Goal: Task Accomplishment & Management: Manage account settings

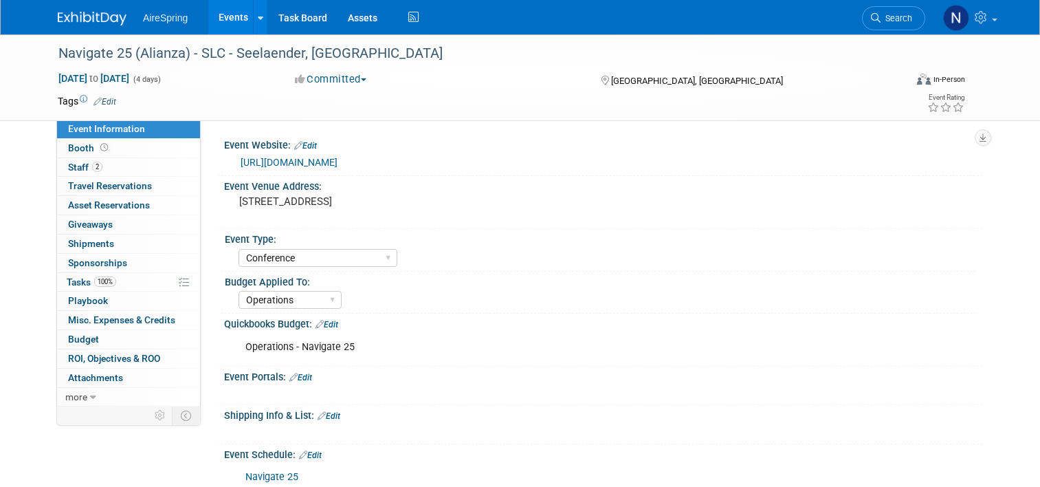
select select "Conference"
select select "Operations"
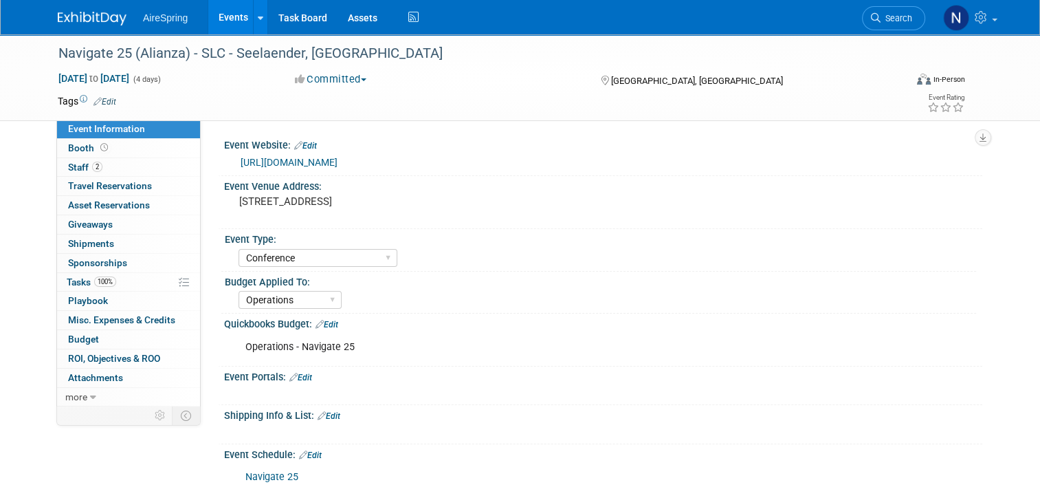
click at [208, 9] on link "Events" at bounding box center [233, 17] width 50 height 34
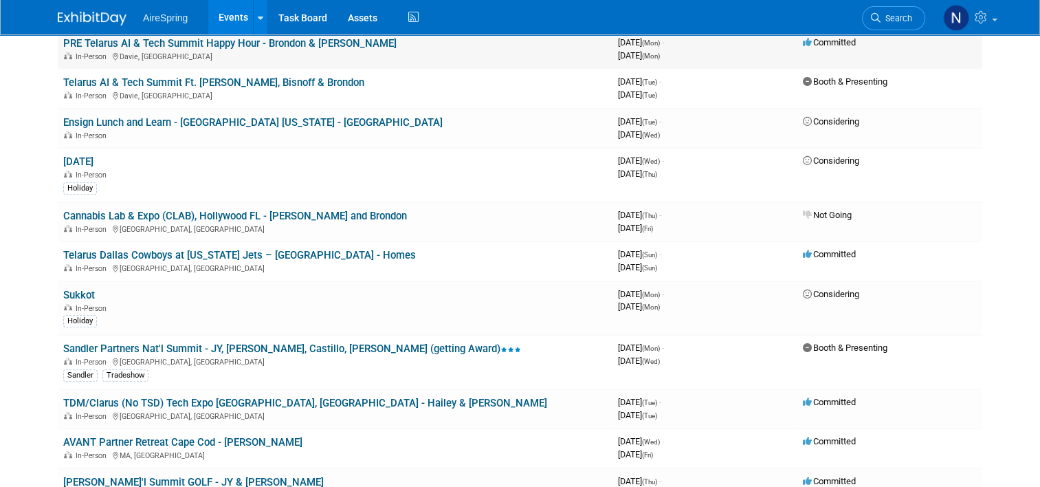
scroll to position [756, 0]
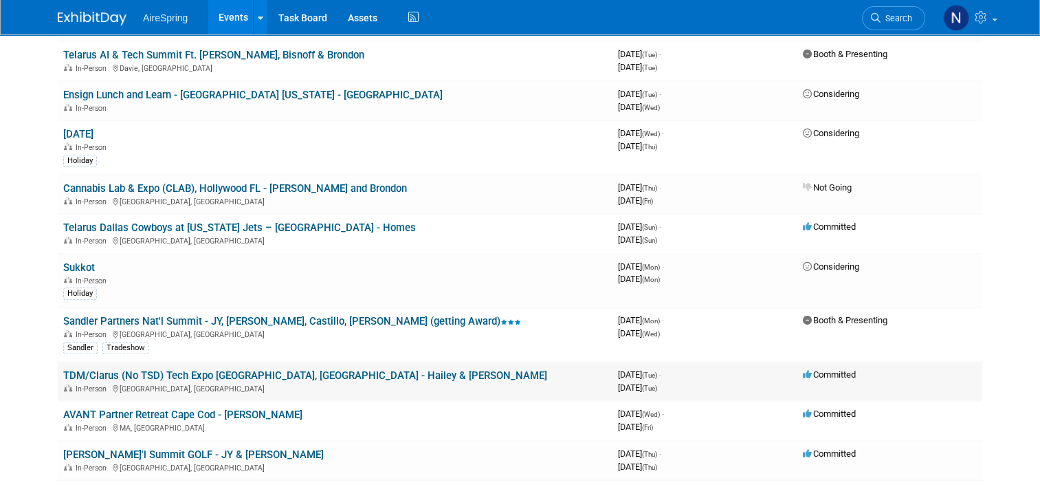
click at [165, 369] on link "TDM/Clarus (No TSD) Tech Expo Louisville, KY - Hailey & O'Leary" at bounding box center [305, 375] width 484 height 12
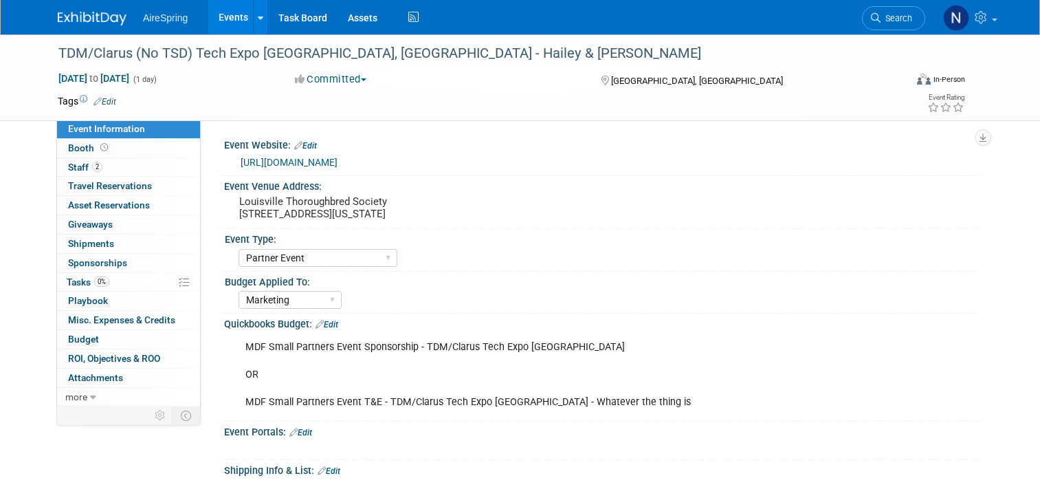
select select "Partner Event"
select select "Marketing"
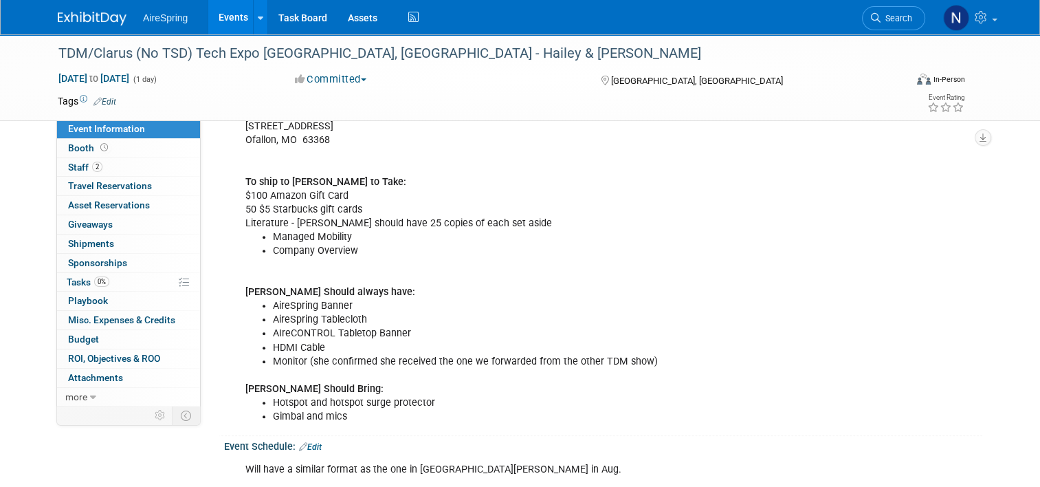
scroll to position [481, 0]
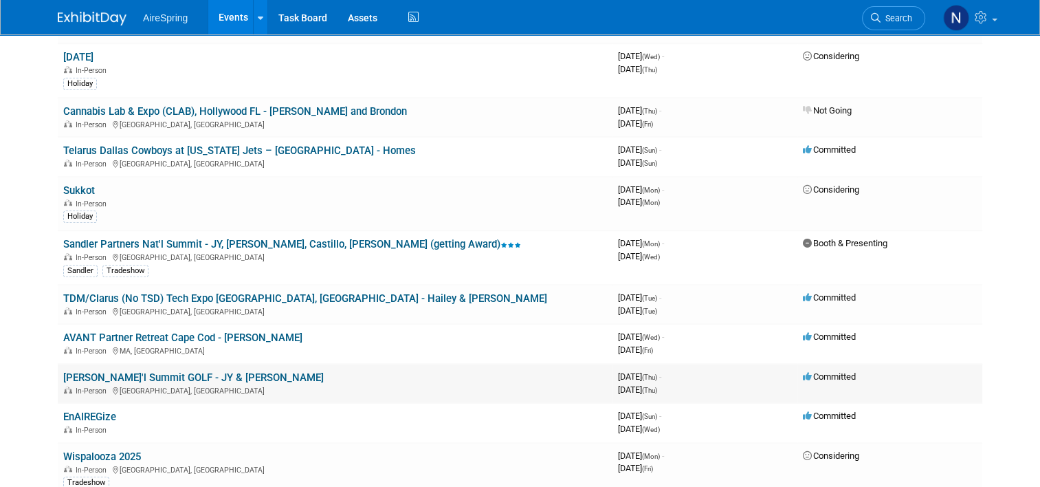
scroll to position [894, 0]
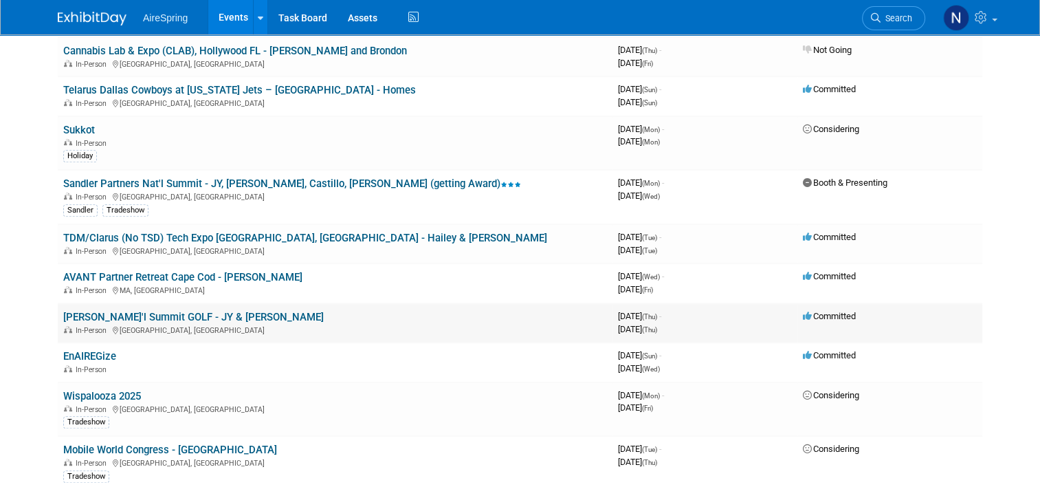
click at [151, 311] on link "[PERSON_NAME]'l Summit GOLF - JY & [PERSON_NAME]" at bounding box center [193, 317] width 260 height 12
click at [175, 177] on link "Sandler Partners Nat'l Summit - JY, [PERSON_NAME], Castillo, [PERSON_NAME] (get…" at bounding box center [292, 183] width 458 height 12
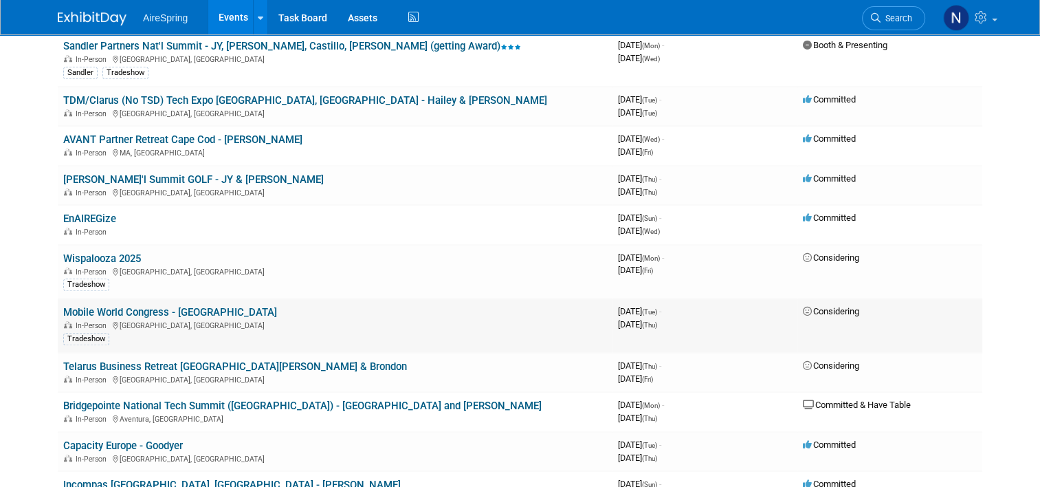
scroll to position [1168, 0]
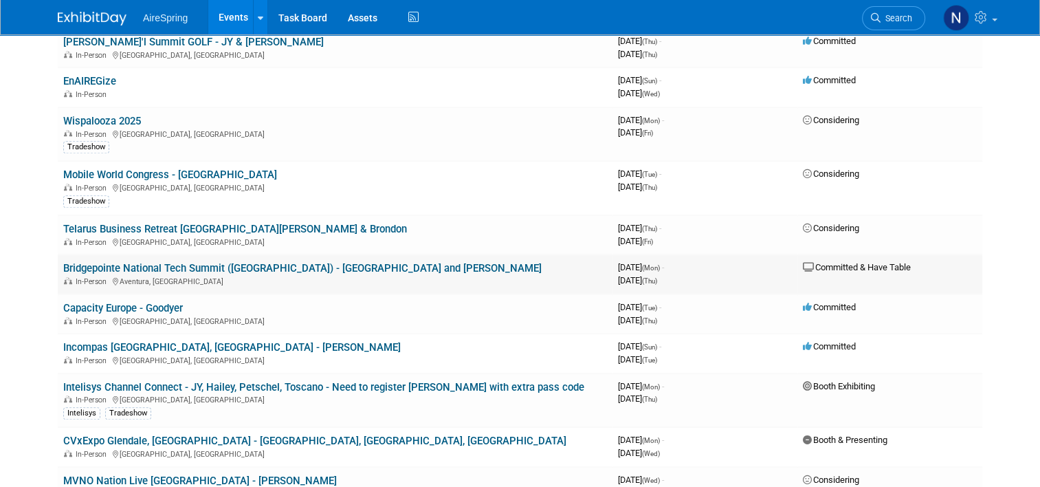
click at [160, 262] on link "Bridgepointe National Tech Summit (Miami) - JY and Hailey" at bounding box center [302, 268] width 478 height 12
click at [146, 434] on link "CVxExpo Glendale, AZ - Sigmon, Cahill, Welch" at bounding box center [314, 440] width 503 height 12
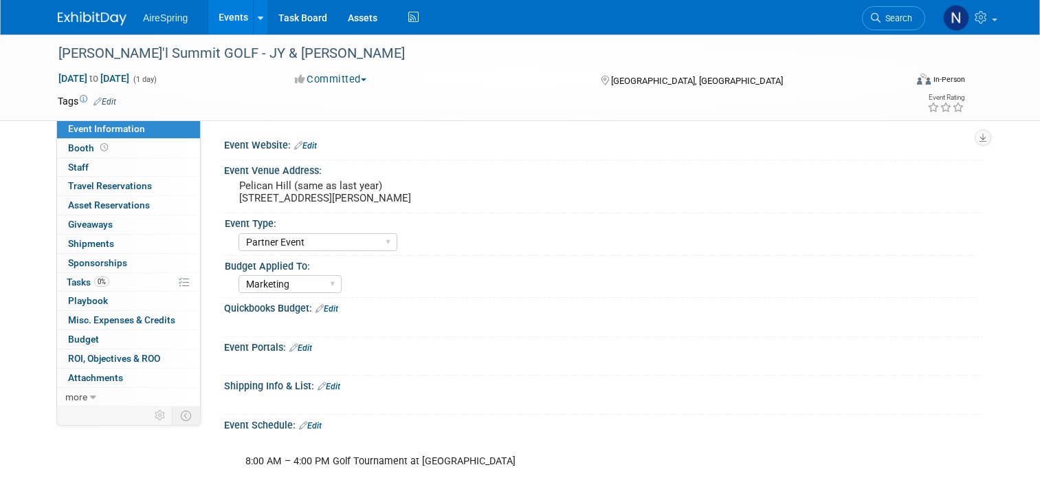
select select "Partner Event"
select select "Marketing"
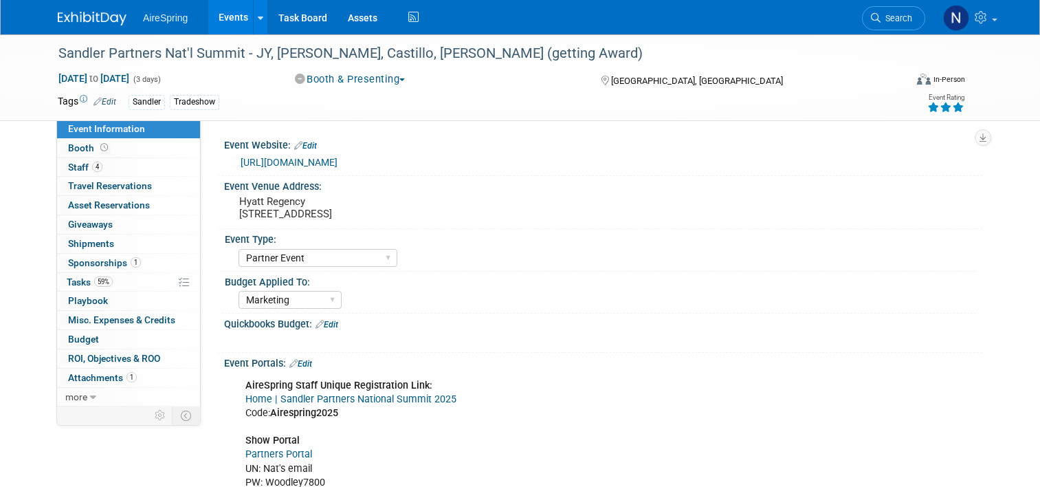
select select "Partner Event"
select select "Marketing"
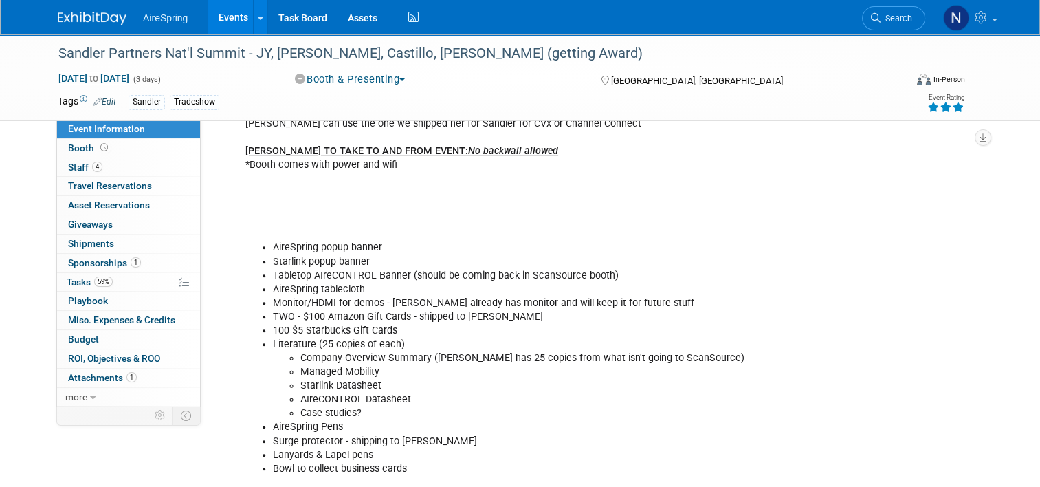
scroll to position [756, 0]
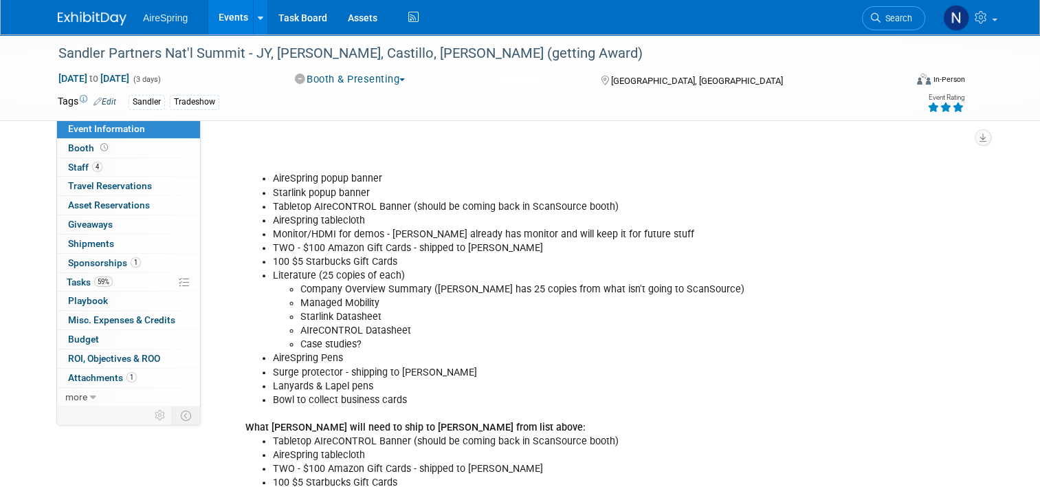
click at [407, 272] on li "Literature (25 copies of each) Company Overview Summary (lisa has 25 copies fro…" at bounding box center [550, 310] width 554 height 82
click at [384, 277] on li "Literature (25 copies of each) Company Overview Summary (lisa has 25 copies fro…" at bounding box center [550, 310] width 554 height 82
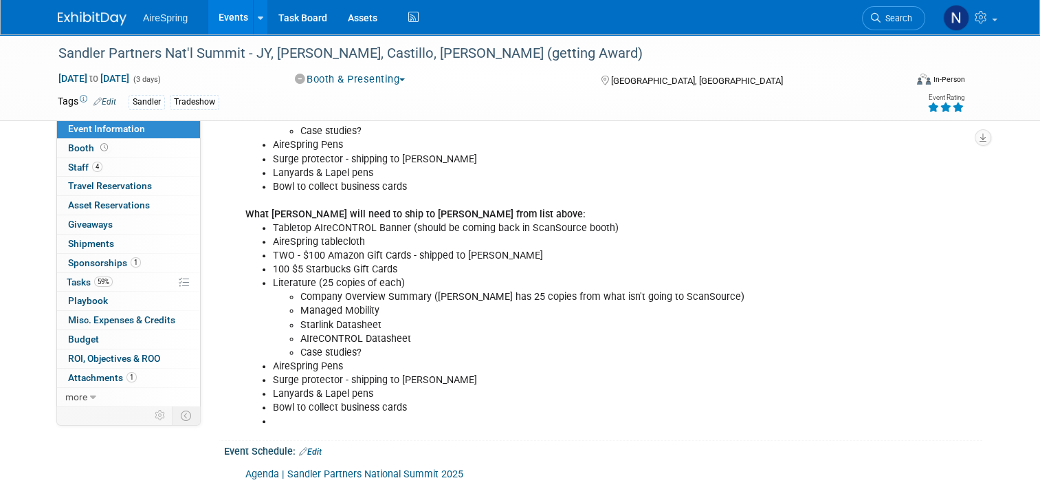
scroll to position [962, 0]
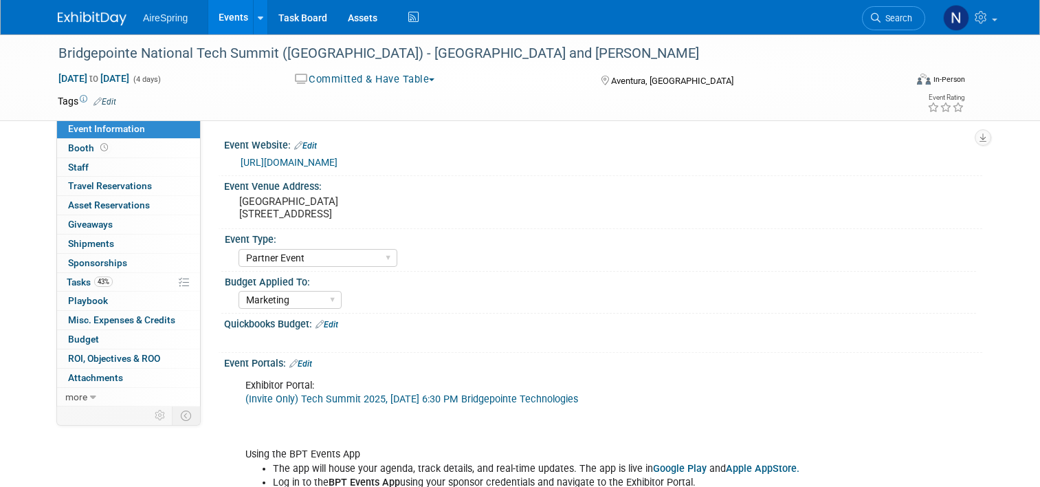
select select "Partner Event"
select select "Marketing"
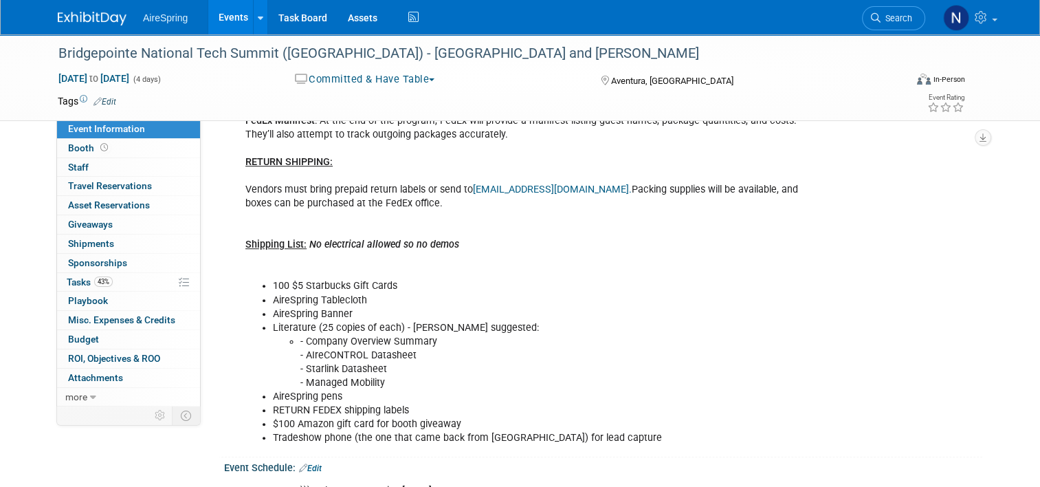
scroll to position [962, 0]
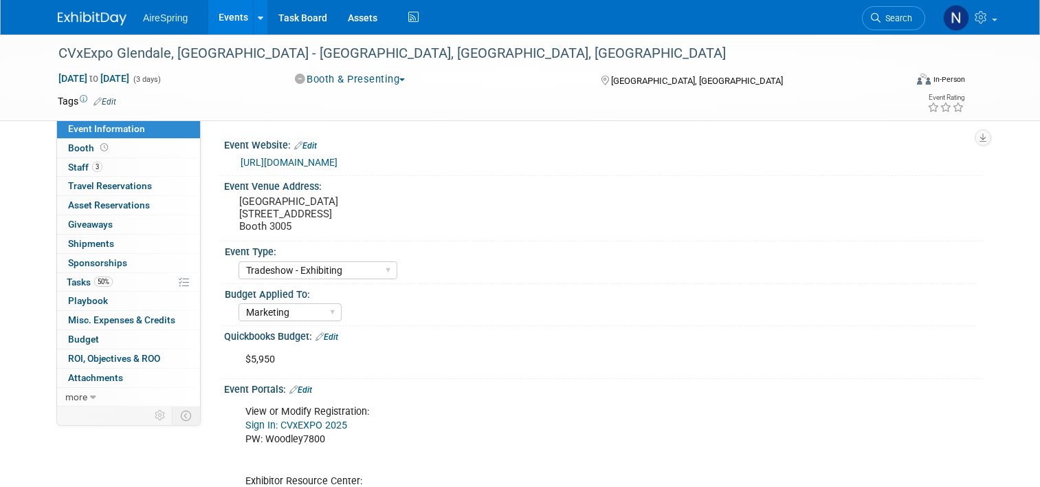
select select "Tradeshow - Exhibiting"
select select "Marketing"
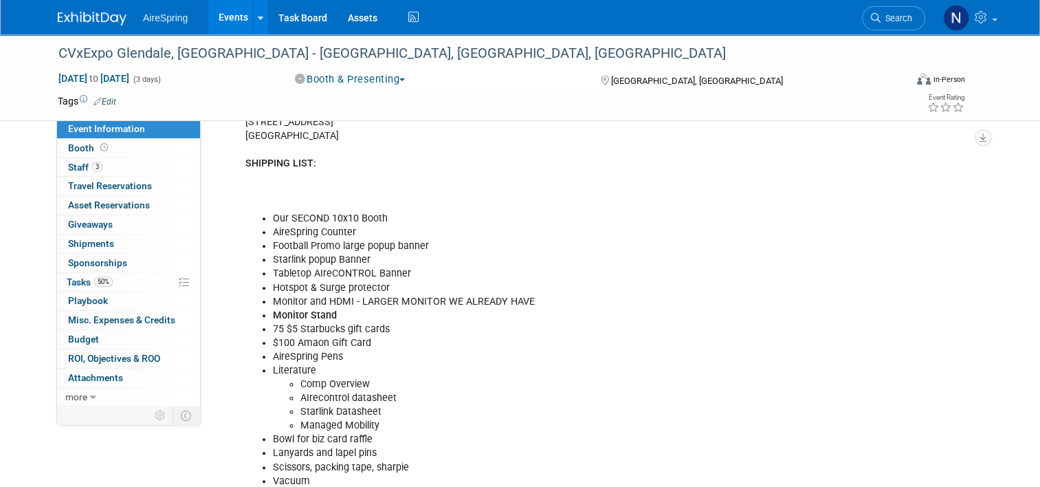
scroll to position [619, 0]
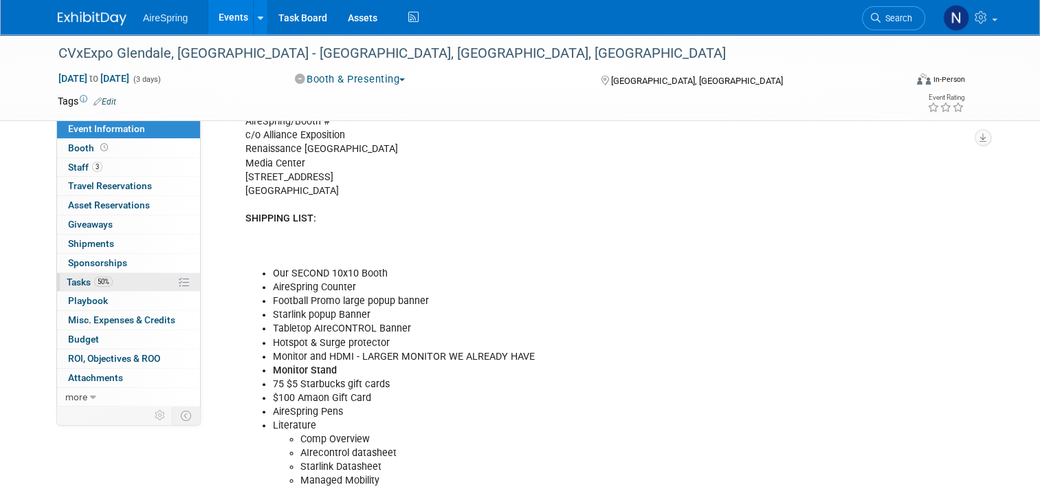
click at [67, 278] on span "Tasks 50%" at bounding box center [90, 281] width 46 height 11
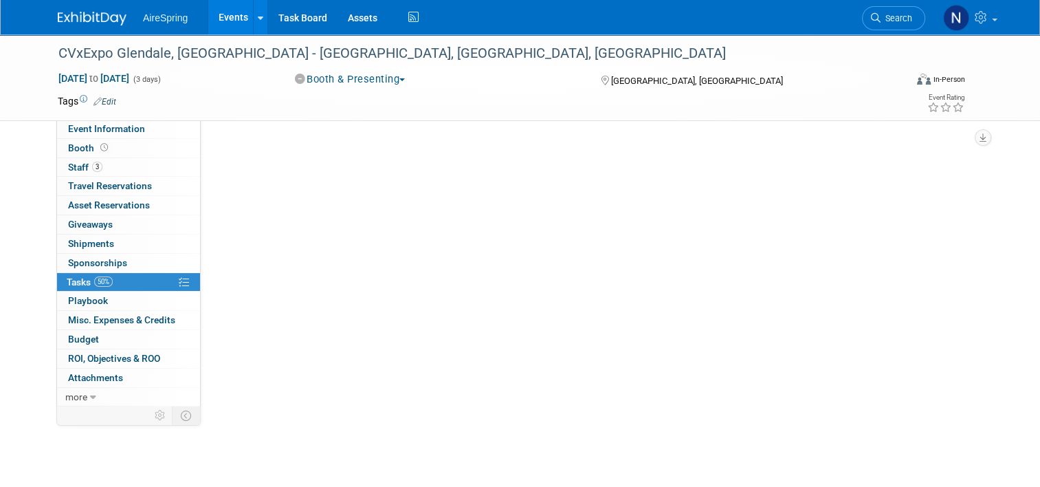
scroll to position [0, 0]
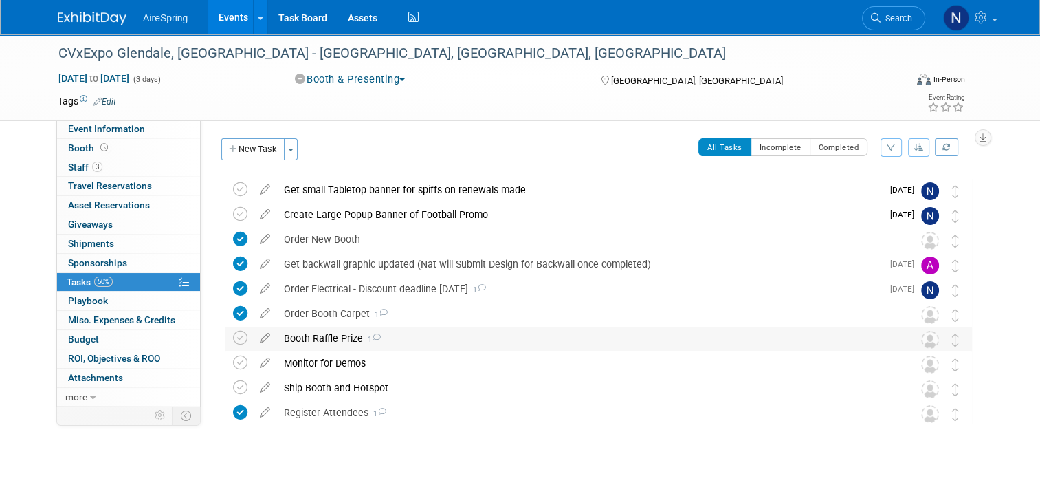
click at [434, 337] on div "Booth Raffle Prize 1" at bounding box center [585, 337] width 617 height 23
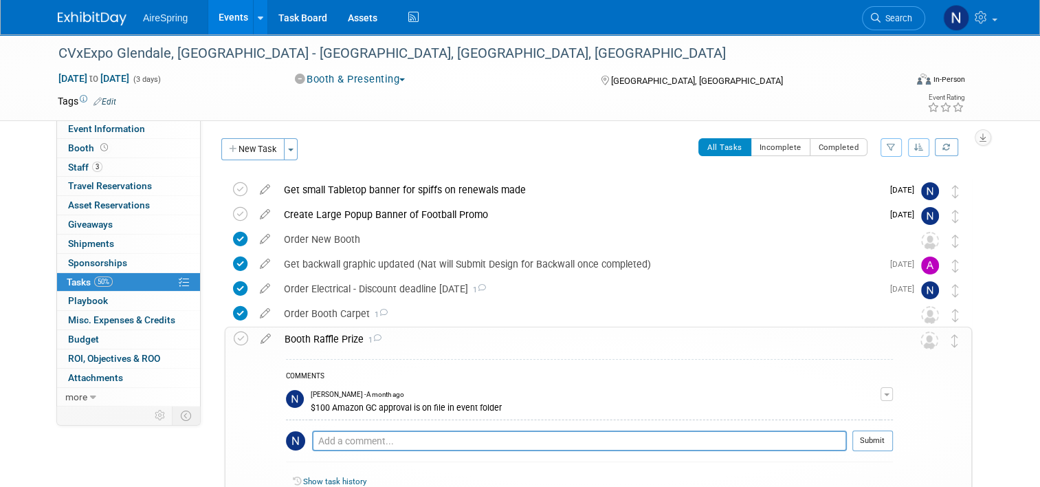
click at [434, 337] on div "Booth Raffle Prize 1" at bounding box center [585, 338] width 615 height 23
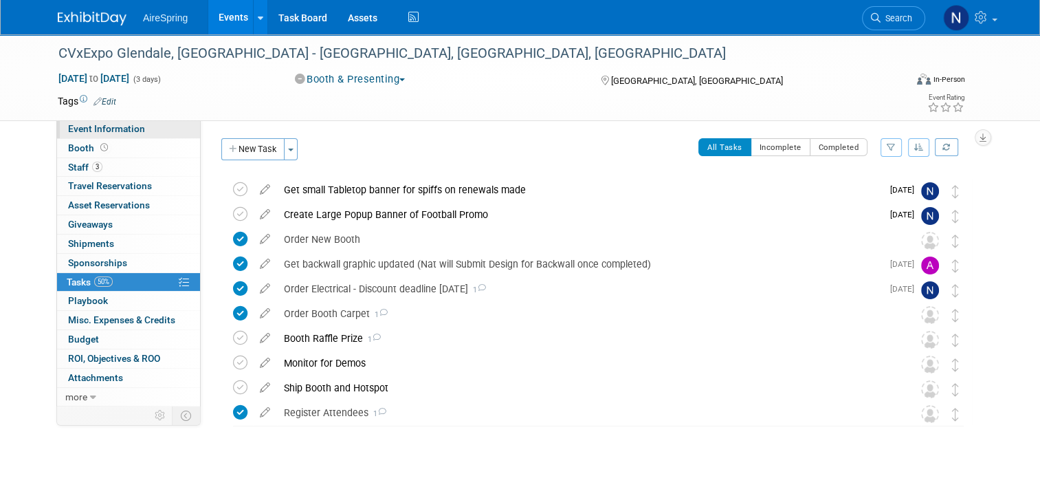
click at [131, 132] on span "Event Information" at bounding box center [106, 128] width 77 height 11
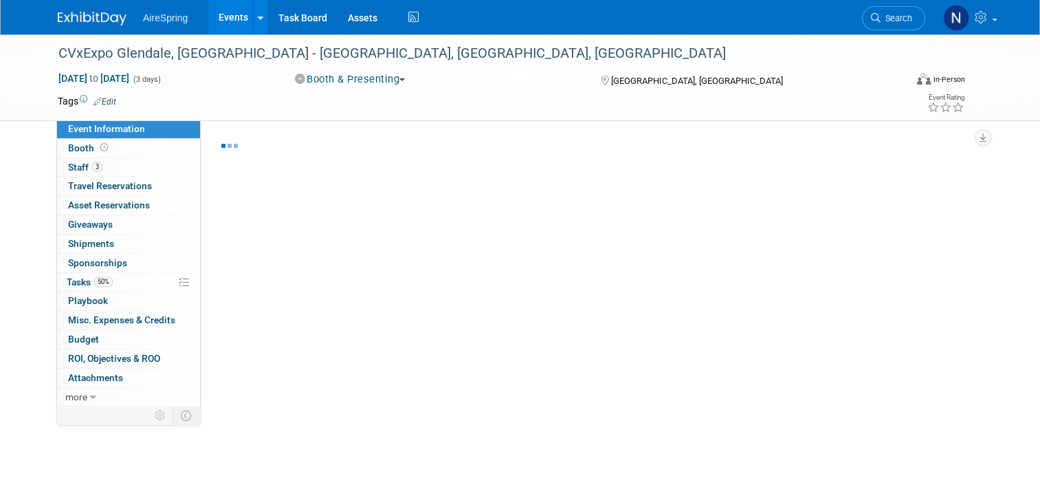
select select "Tradeshow - Exhibiting"
select select "Marketing"
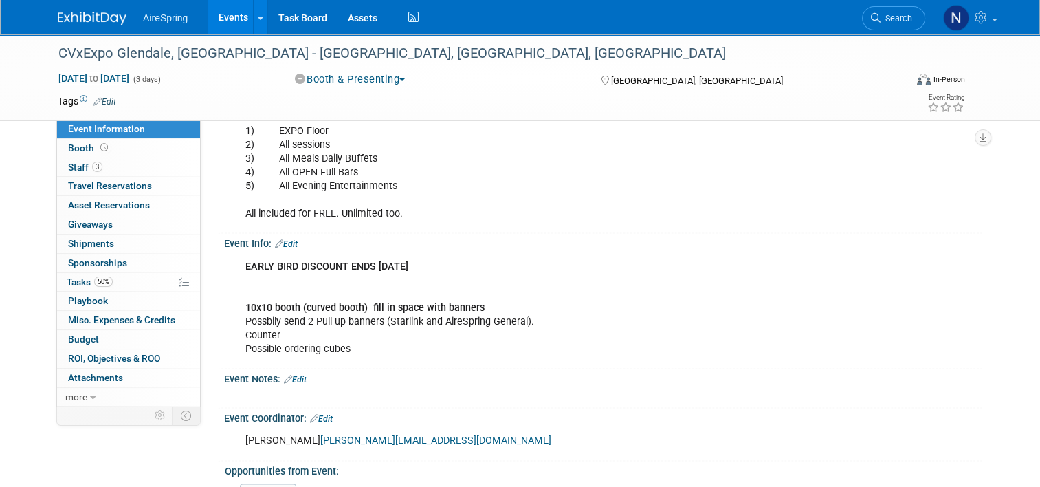
scroll to position [2107, 0]
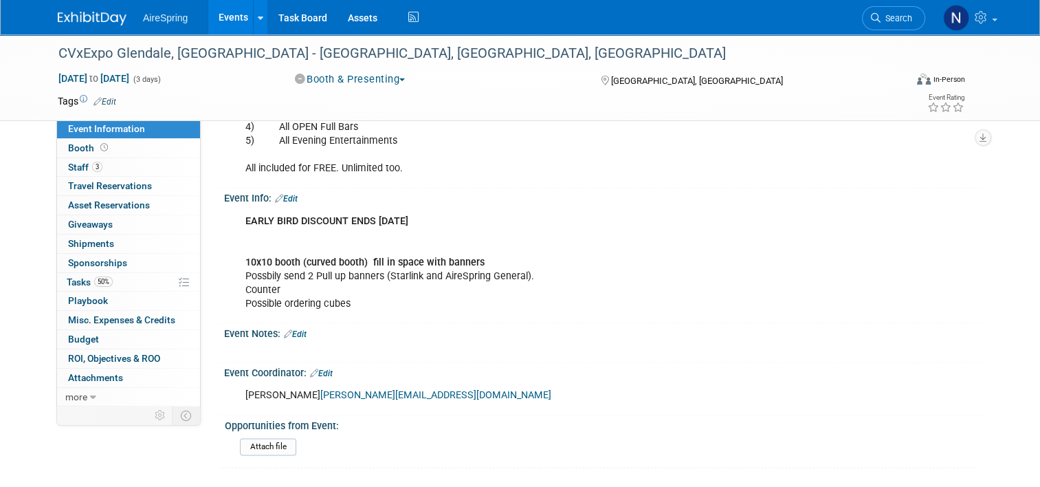
click at [372, 296] on div "EARLY BIRD DISCOUNT ENDS Monday, October 6, 2025 10x10 booth (curved booth) fil…" at bounding box center [535, 263] width 599 height 111
click at [344, 247] on div "EARLY BIRD DISCOUNT ENDS Monday, October 6, 2025 10x10 booth (curved booth) fil…" at bounding box center [535, 263] width 599 height 111
click at [280, 194] on link "Edit" at bounding box center [286, 199] width 23 height 10
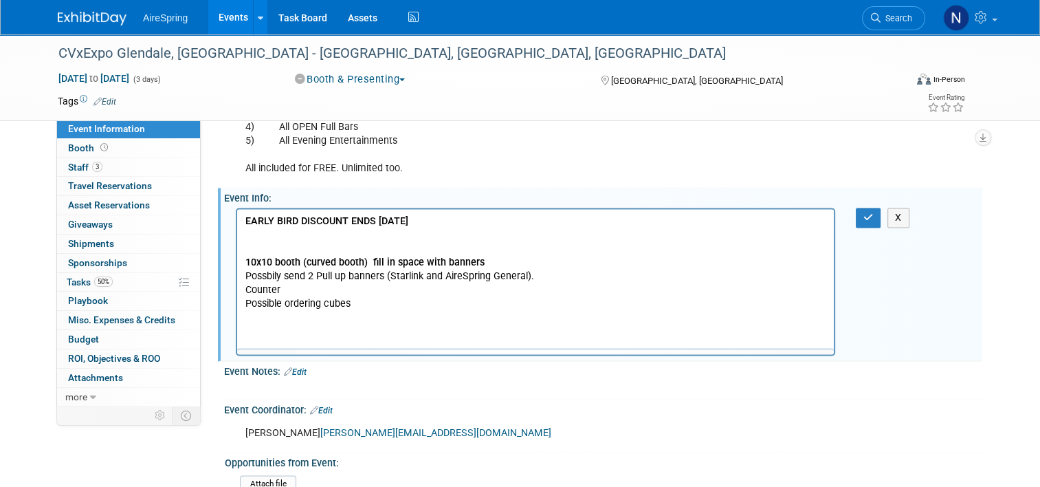
scroll to position [0, 0]
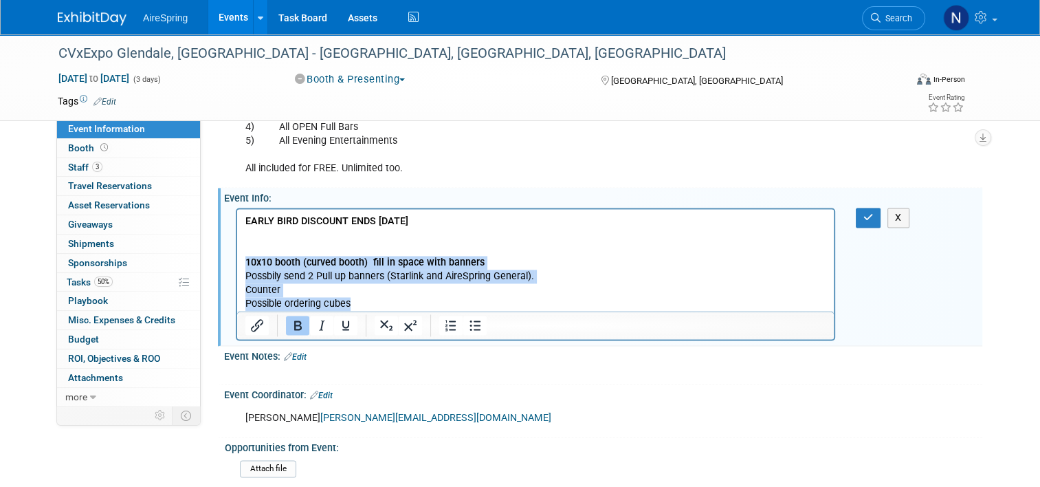
drag, startPoint x: 360, startPoint y: 308, endPoint x: 232, endPoint y: 265, distance: 135.6
click at [237, 265] on html "EARLY BIRD DISCOUNT ENDS Monday, October 6, 2025 10x10 booth (curved booth) fil…" at bounding box center [535, 259] width 597 height 102
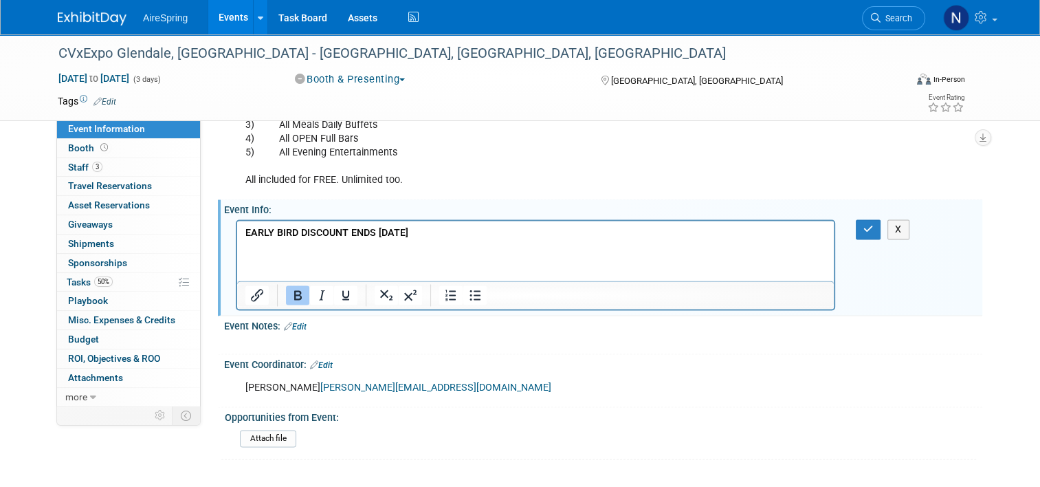
scroll to position [2088, 0]
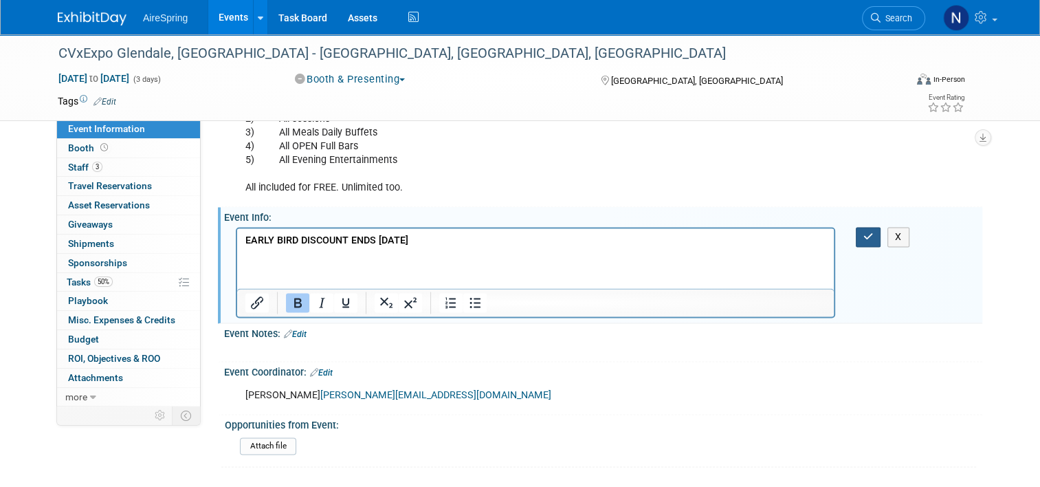
click at [876, 227] on button "button" at bounding box center [868, 237] width 25 height 20
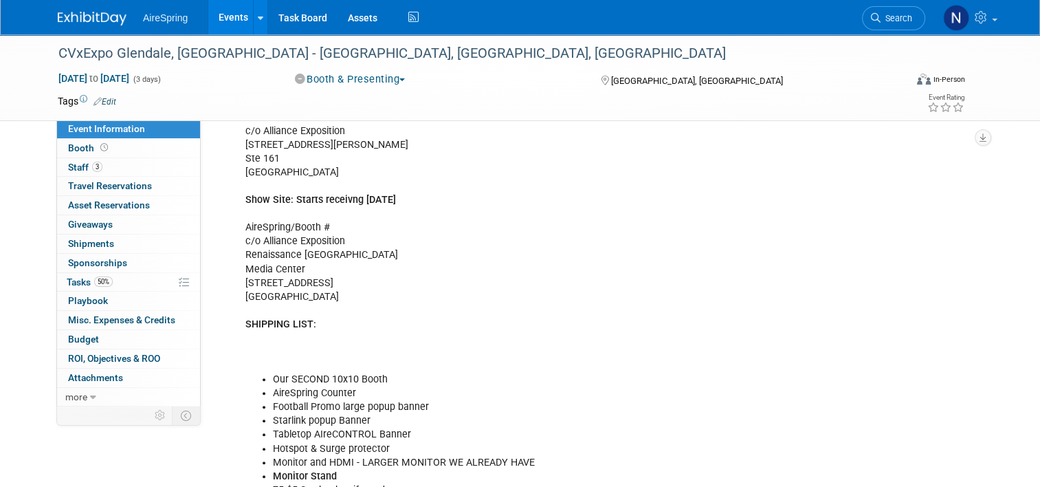
scroll to position [238, 0]
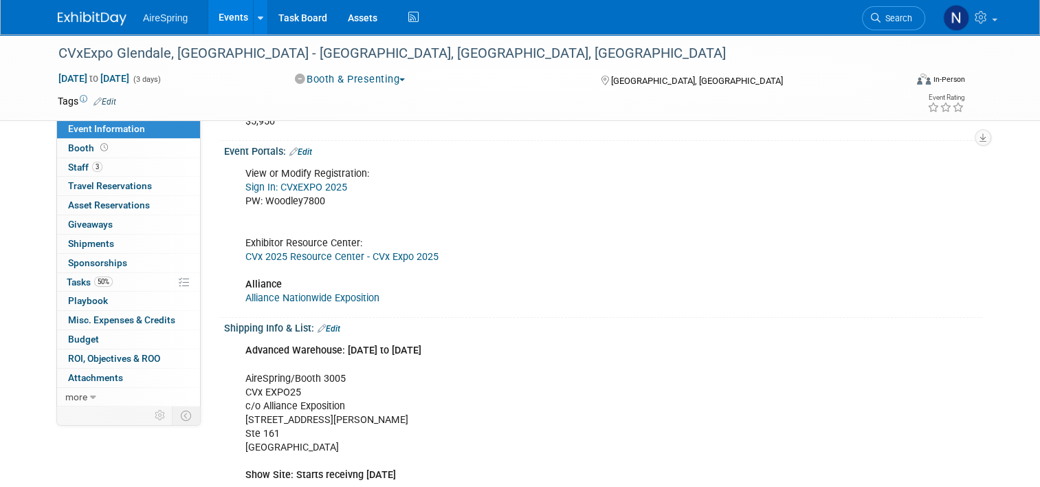
click at [330, 324] on link "Edit" at bounding box center [329, 329] width 23 height 10
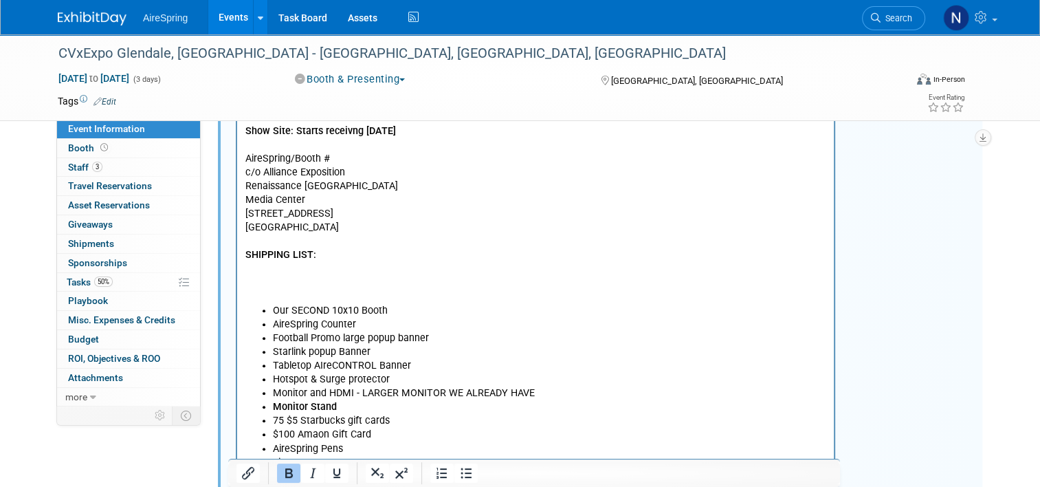
scroll to position [375, 0]
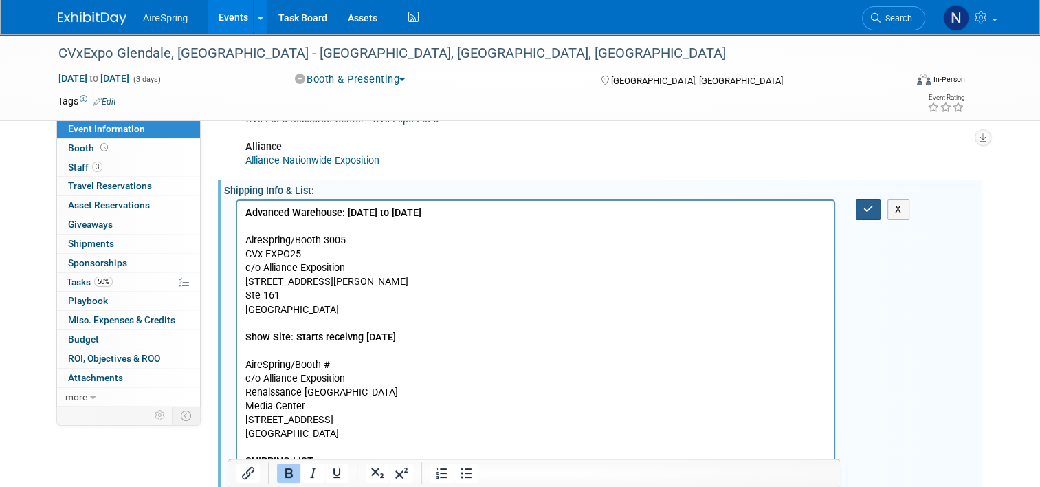
click at [872, 208] on icon "button" at bounding box center [868, 209] width 10 height 10
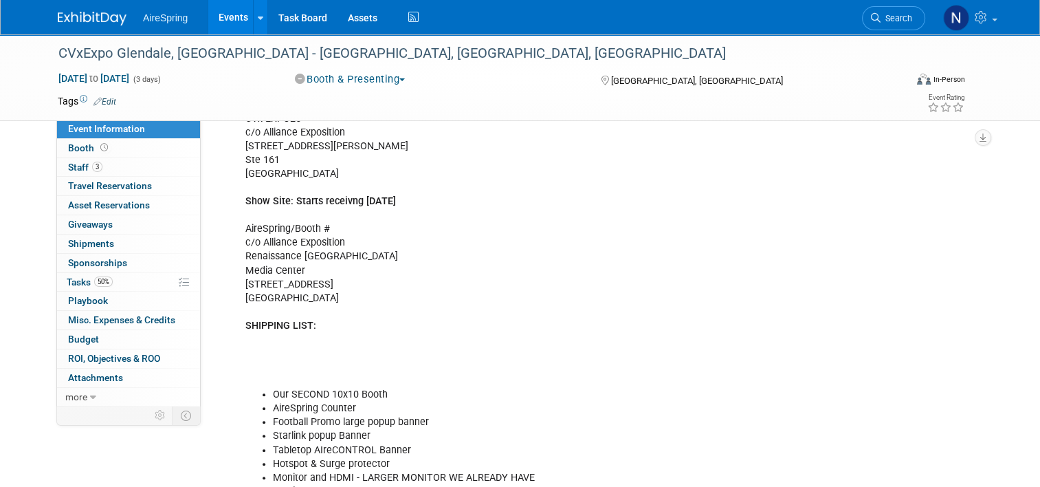
scroll to position [788, 0]
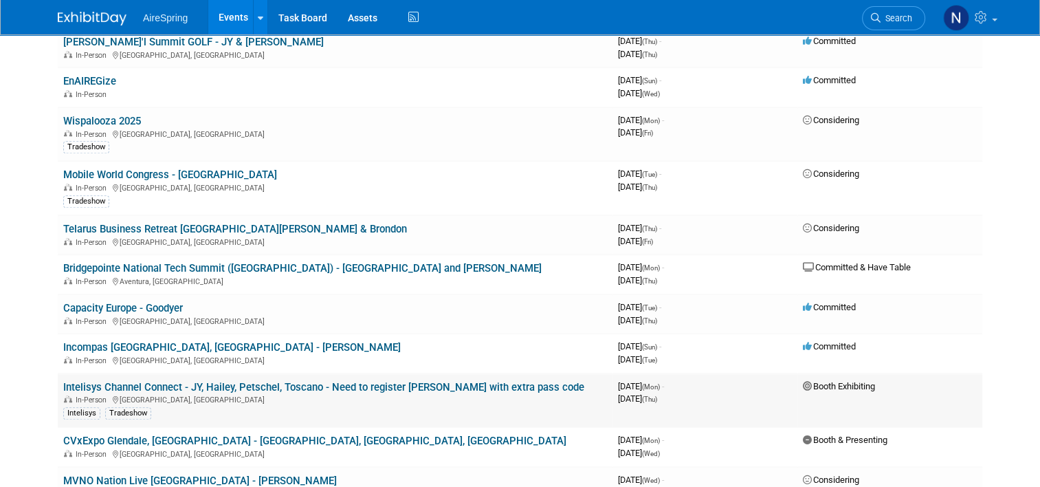
click at [275, 381] on link "Intelisys Channel Connect - JY, Hailey, Petschel, Toscano - Need to register [P…" at bounding box center [323, 387] width 521 height 12
click at [265, 262] on link "Bridgepointe National Tech Summit ([GEOGRAPHIC_DATA]) - [GEOGRAPHIC_DATA] and […" at bounding box center [302, 268] width 478 height 12
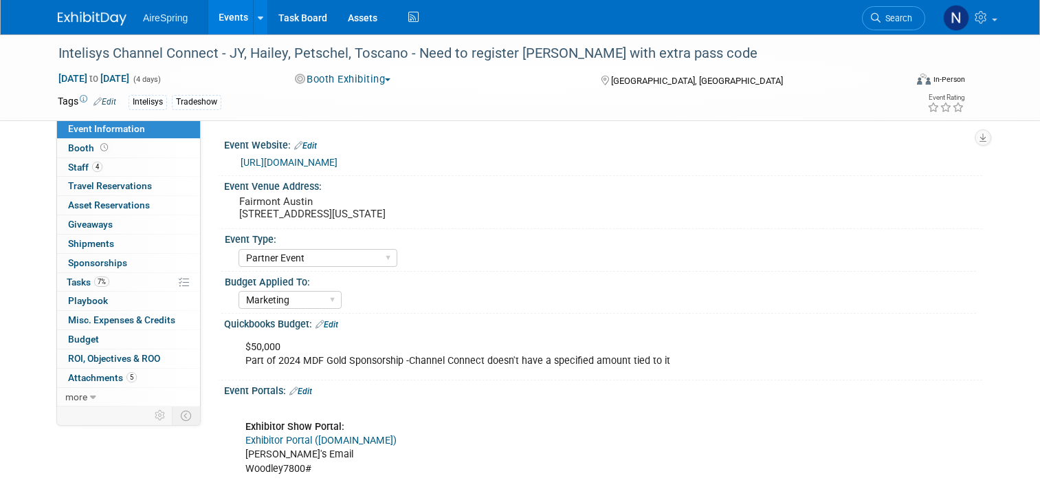
select select "Partner Event"
select select "Marketing"
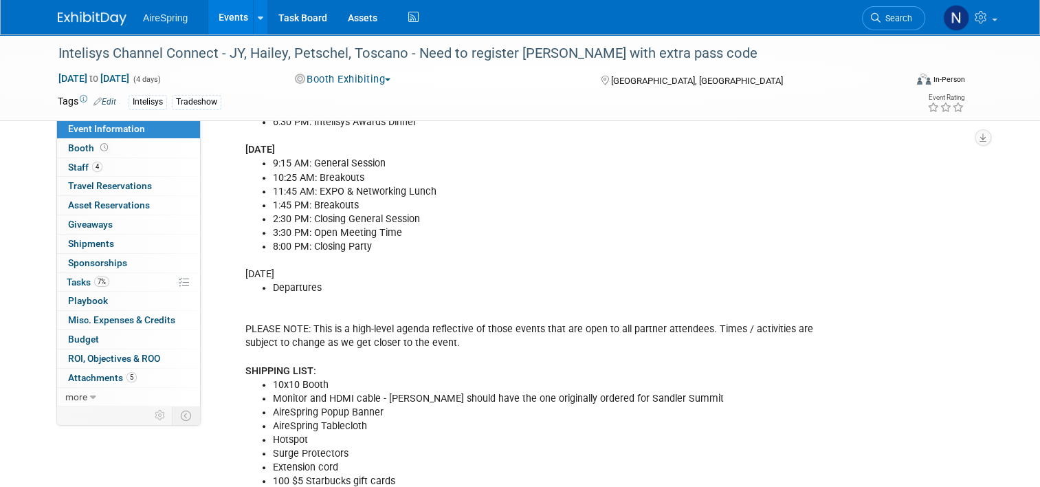
scroll to position [894, 0]
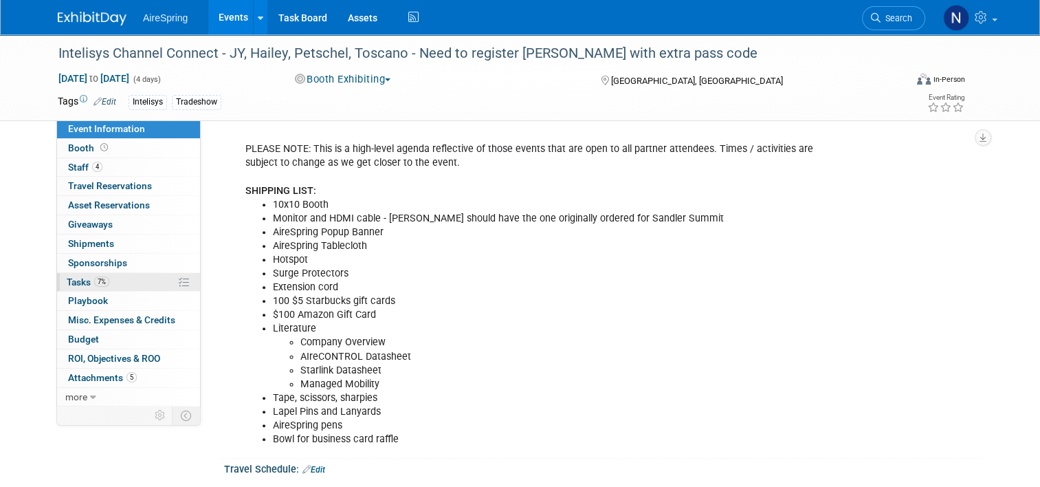
click at [108, 278] on link "7% Tasks 7%" at bounding box center [128, 282] width 143 height 19
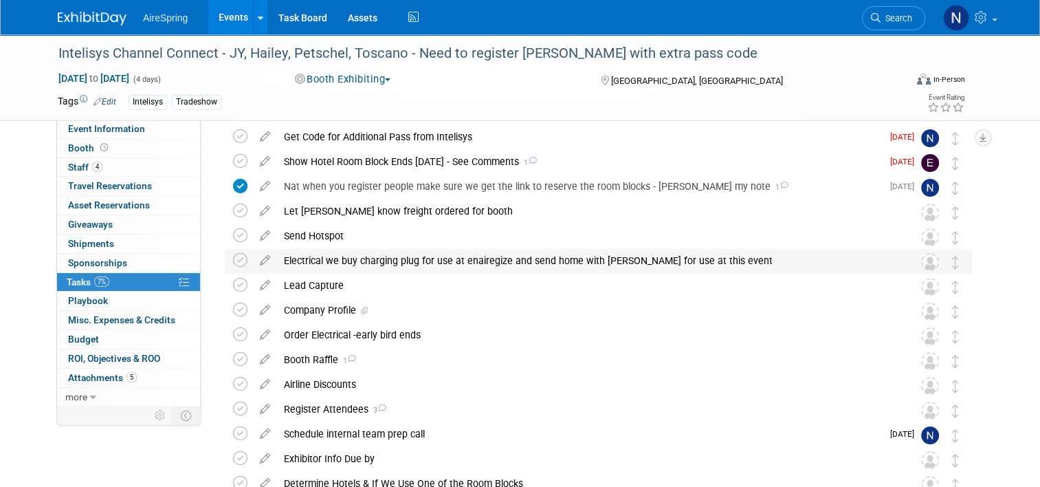
scroll to position [69, 0]
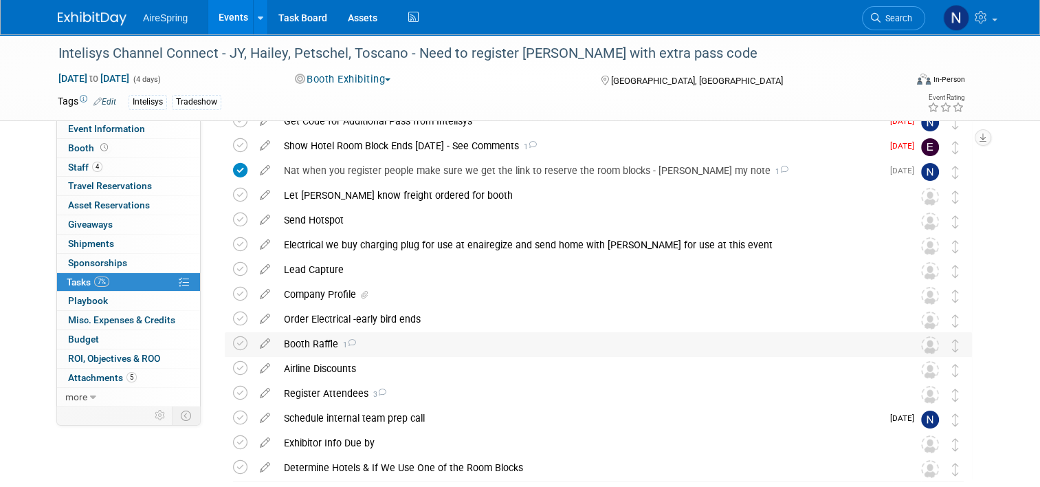
click at [413, 346] on div "Booth Raffle 1" at bounding box center [585, 343] width 617 height 23
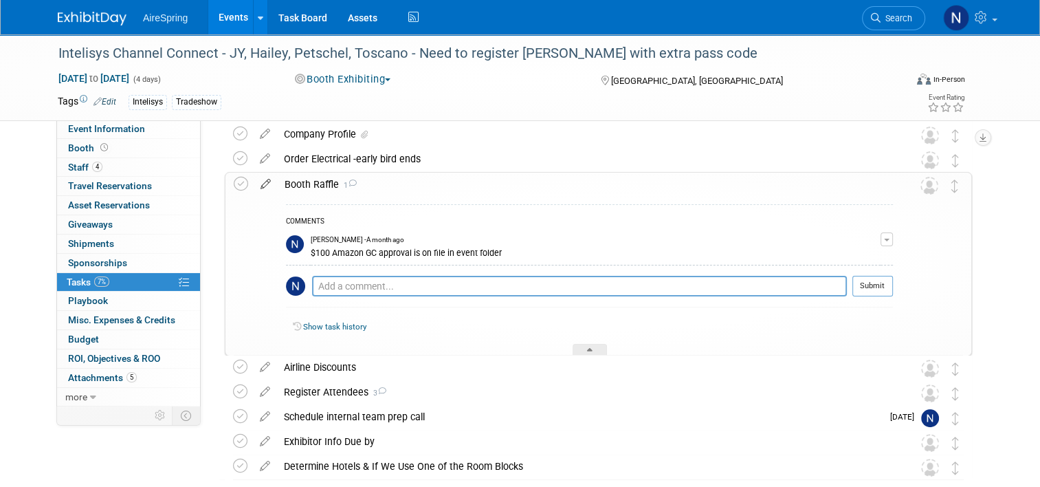
scroll to position [206, 0]
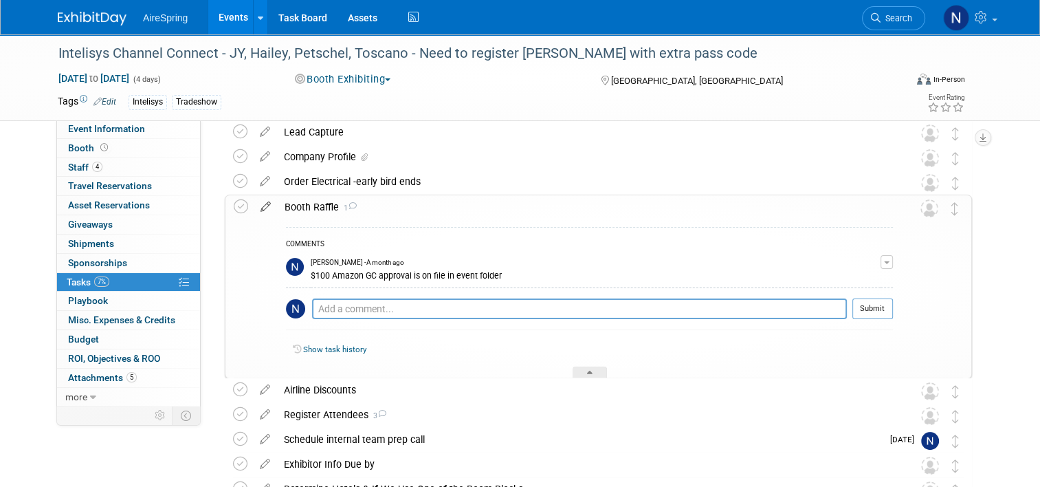
click at [258, 204] on icon at bounding box center [266, 203] width 24 height 17
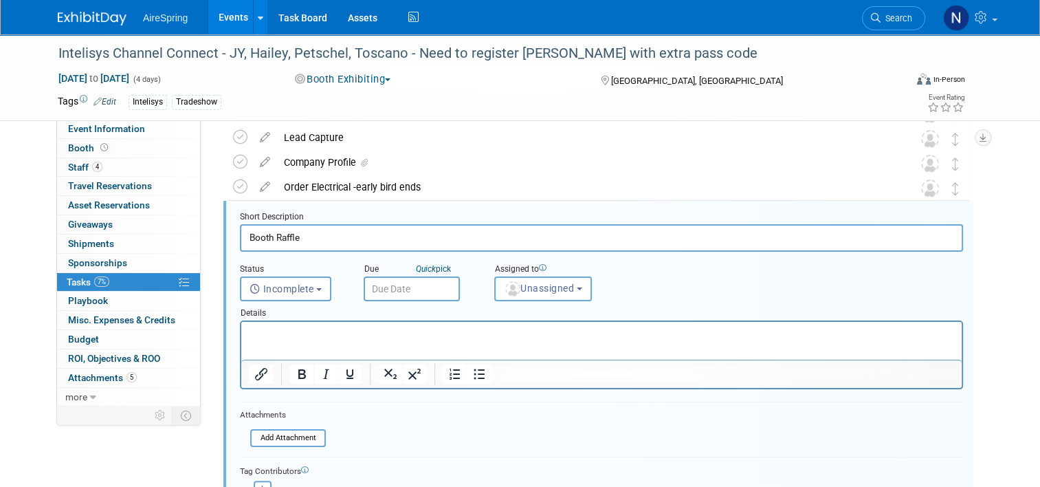
scroll to position [200, 0]
click at [440, 286] on input "text" at bounding box center [412, 289] width 96 height 25
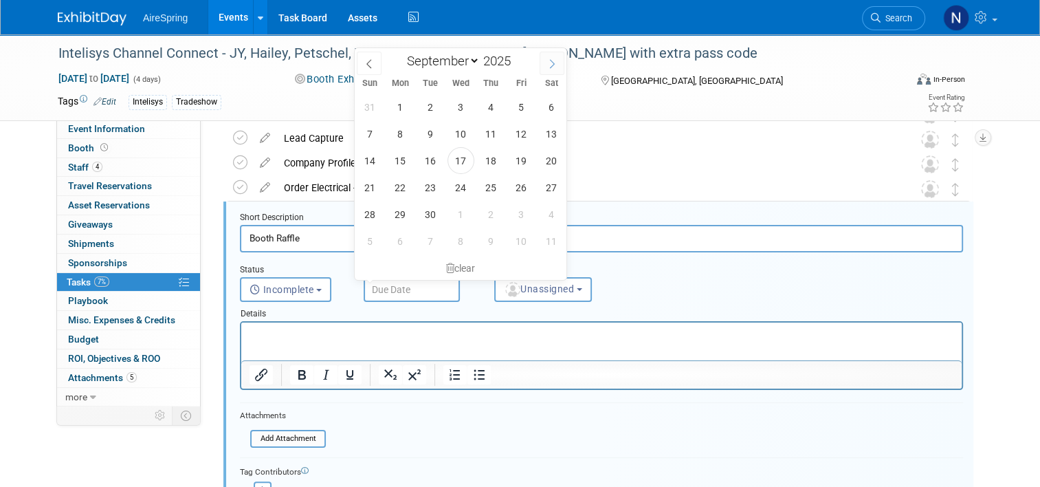
click at [555, 63] on icon at bounding box center [552, 64] width 10 height 10
select select "9"
click at [470, 184] on span "22" at bounding box center [460, 187] width 27 height 27
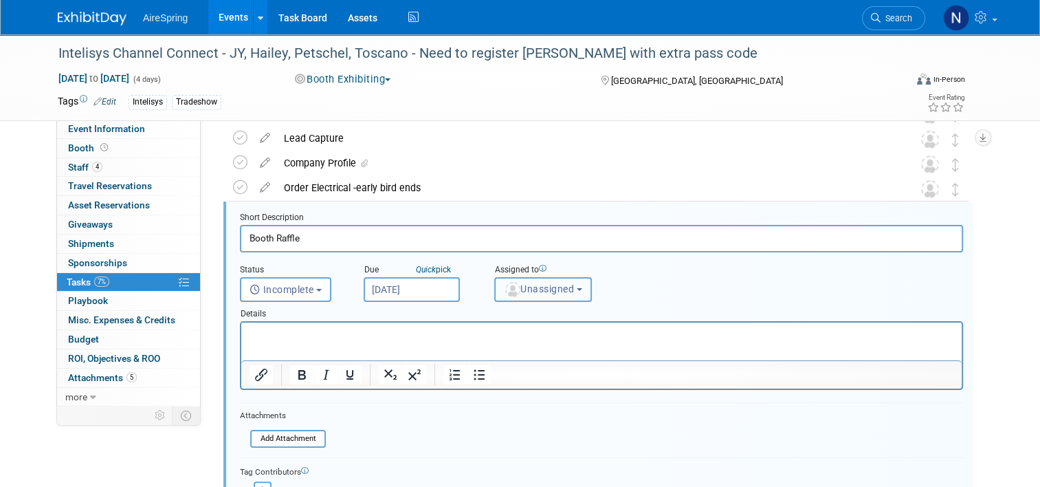
click at [509, 291] on img "button" at bounding box center [512, 289] width 15 height 15
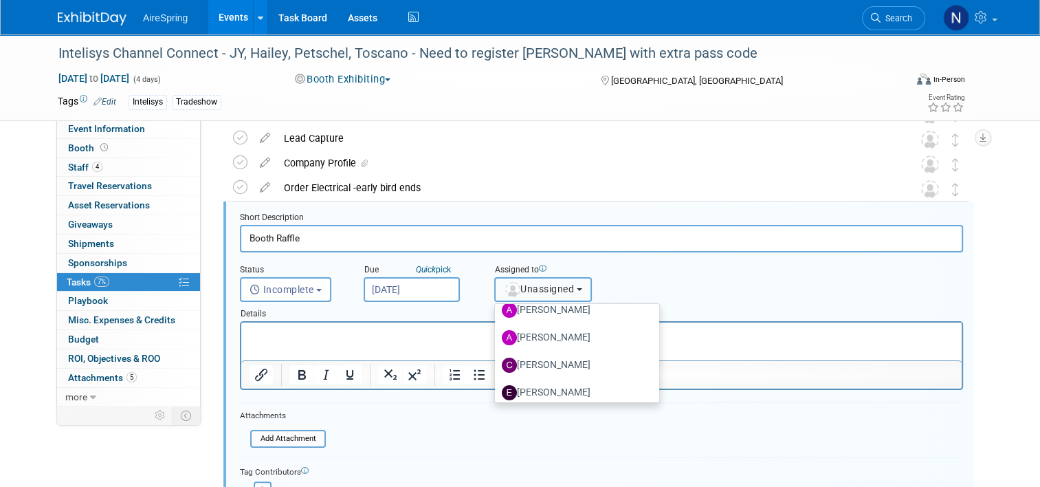
scroll to position [137, 0]
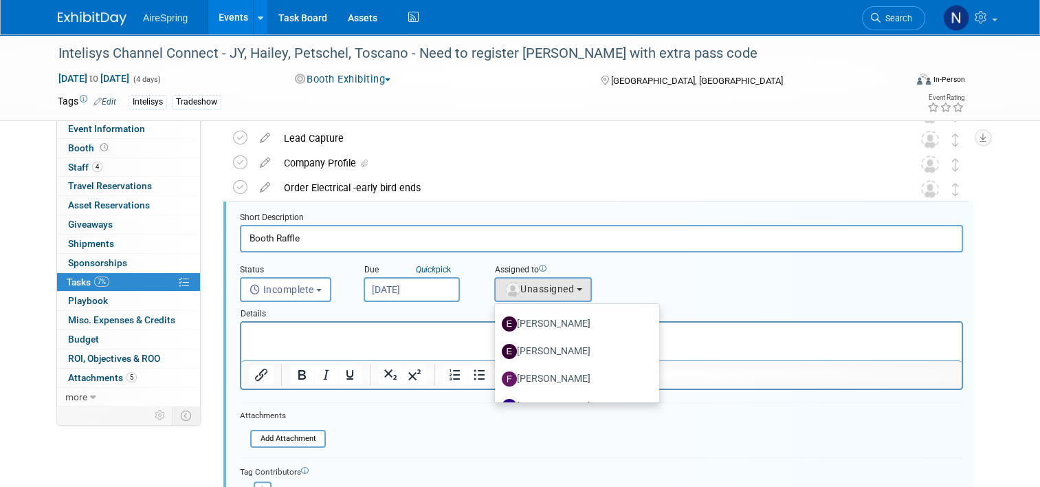
click at [423, 291] on input "Oct 22, 2025" at bounding box center [412, 289] width 96 height 25
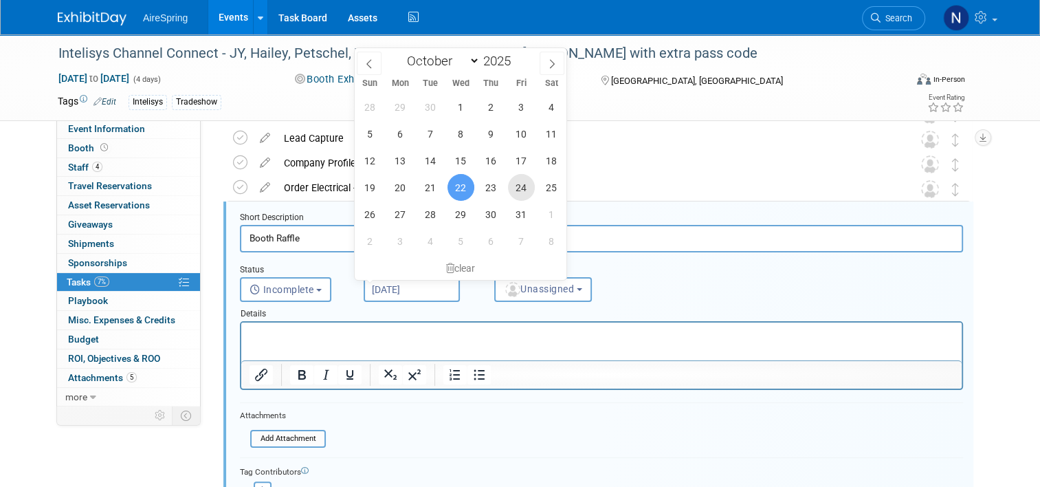
click at [511, 195] on span "24" at bounding box center [521, 187] width 27 height 27
type input "Oct 24, 2025"
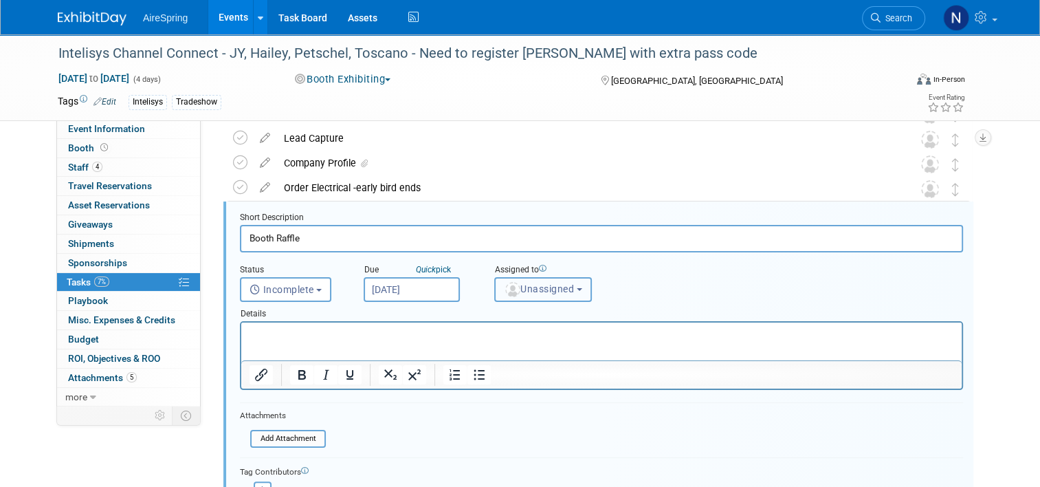
click at [539, 286] on span "Unassigned" at bounding box center [539, 288] width 70 height 11
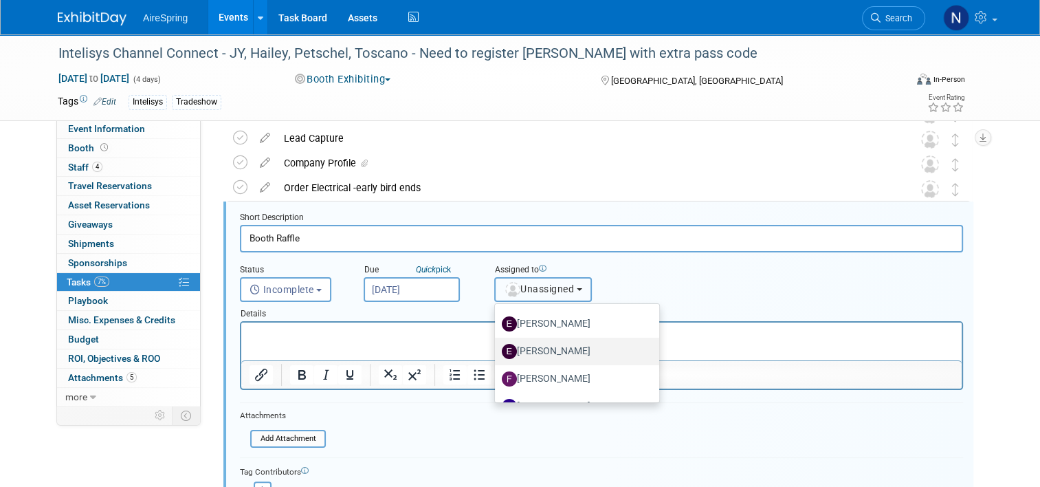
scroll to position [323, 0]
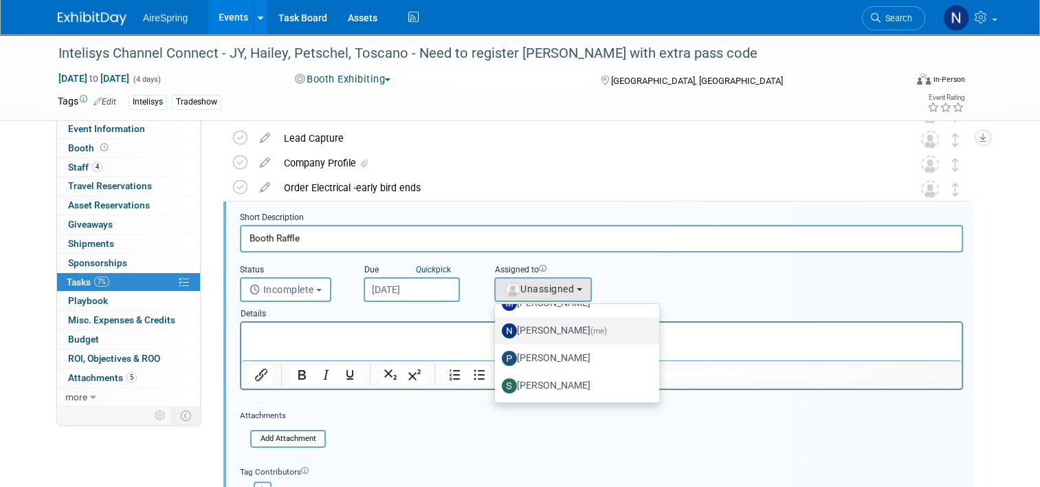
click at [539, 325] on label "[PERSON_NAME] (me)" at bounding box center [574, 331] width 144 height 22
click at [497, 325] on input "[PERSON_NAME] (me)" at bounding box center [492, 328] width 9 height 9
select select "cd28445e-66c1-440e-acf2-a156ad6158df"
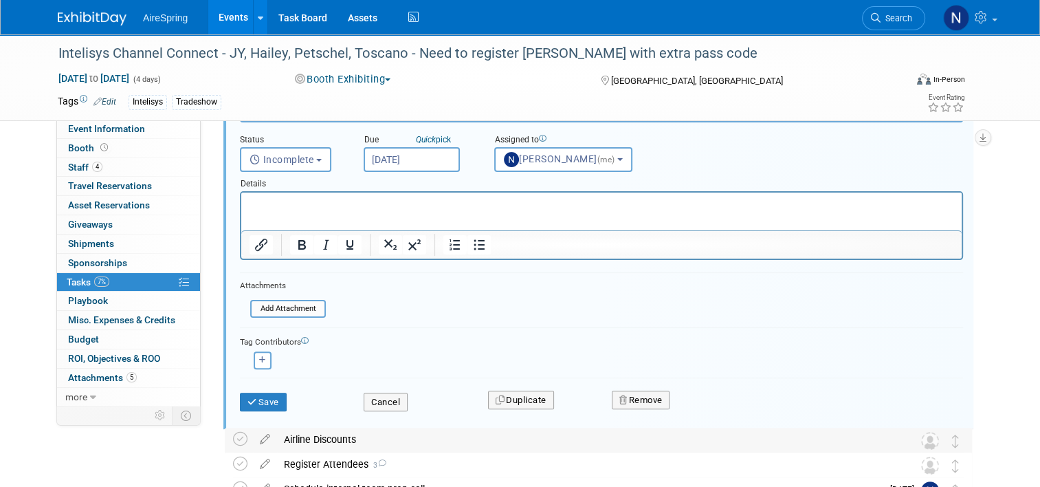
scroll to position [406, 0]
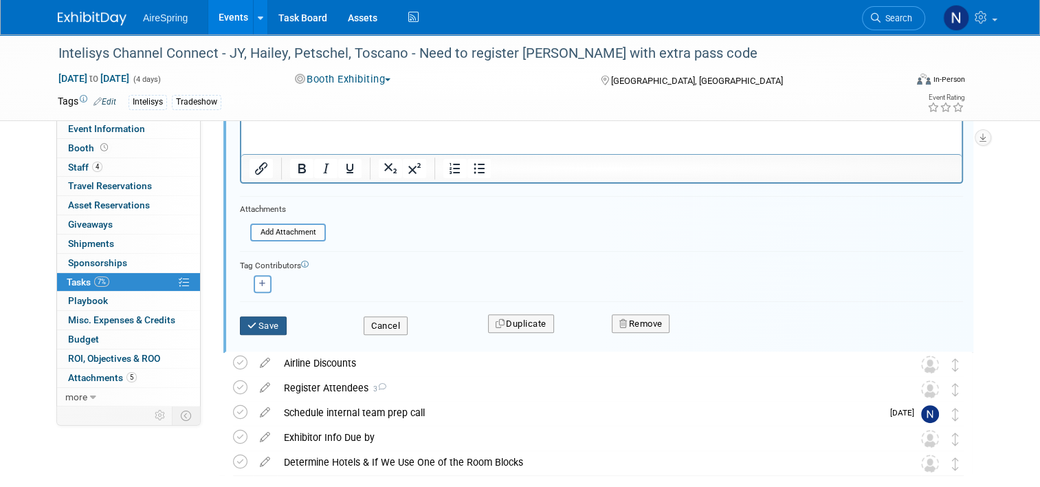
click at [253, 325] on button "Save" at bounding box center [263, 325] width 47 height 19
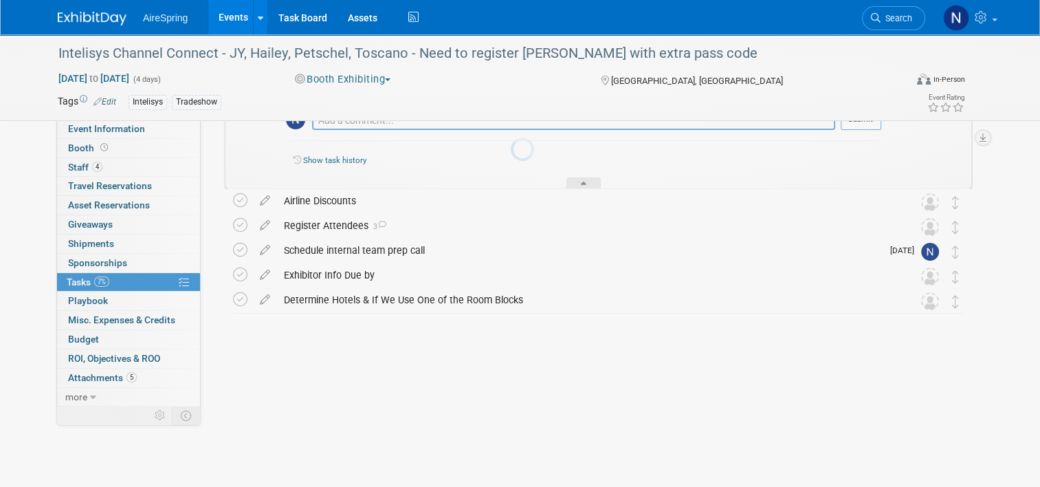
scroll to position [305, 0]
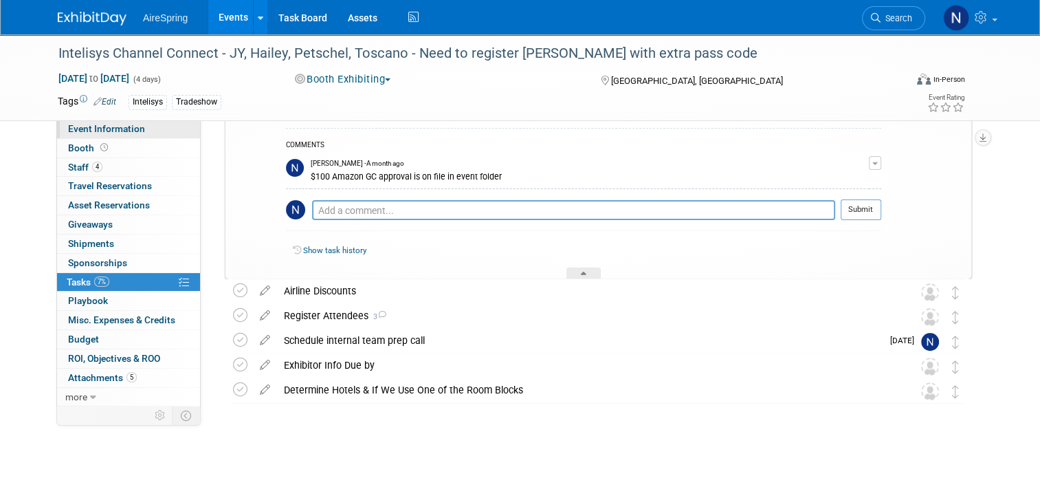
click at [110, 126] on span "Event Information" at bounding box center [106, 128] width 77 height 11
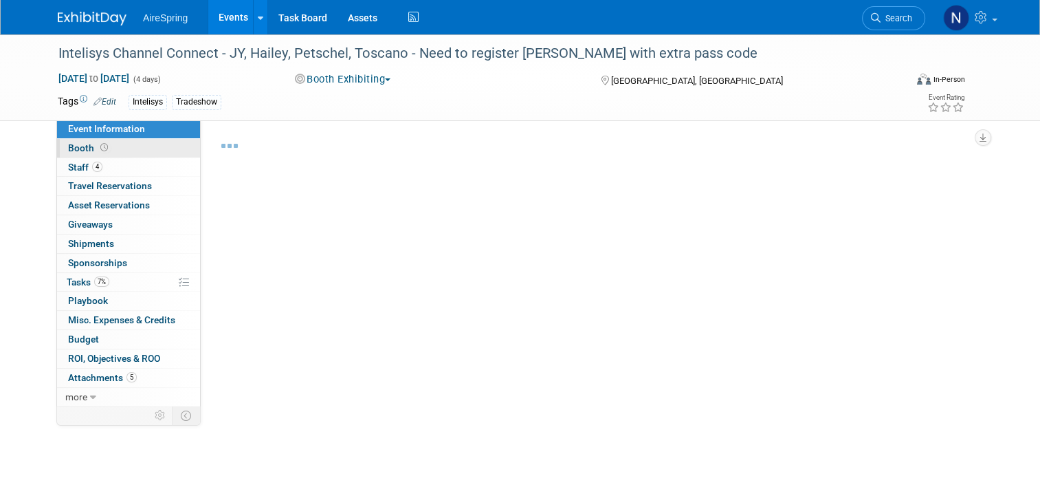
select select "Partner Event"
select select "Marketing"
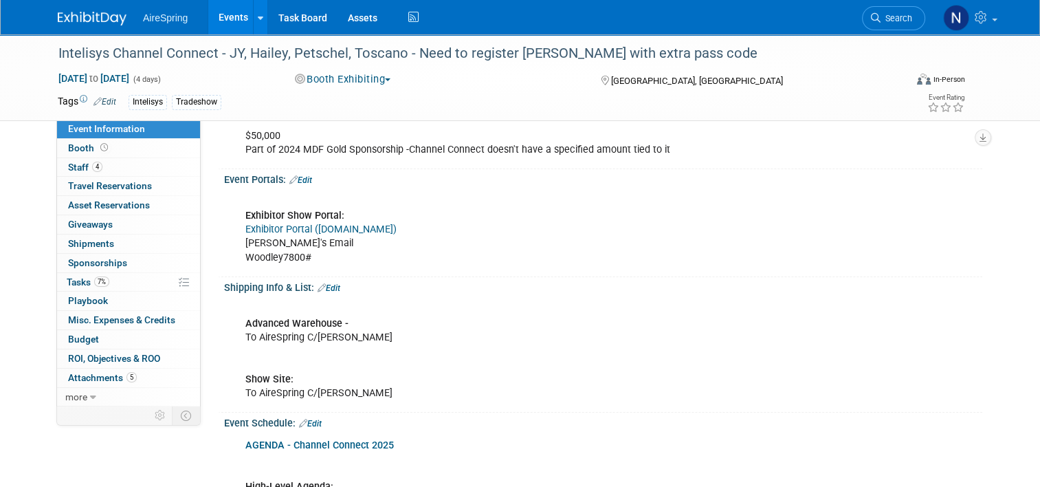
scroll to position [206, 0]
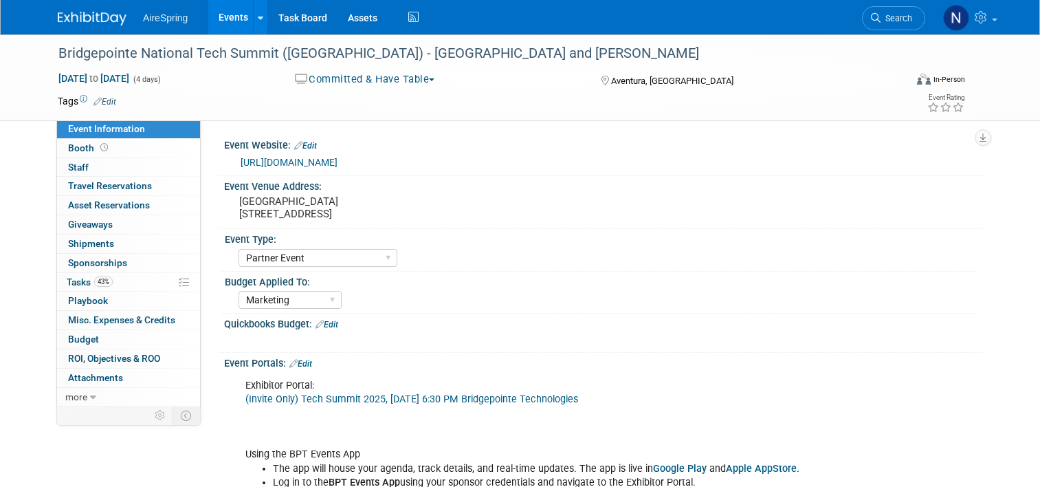
select select "Partner Event"
select select "Marketing"
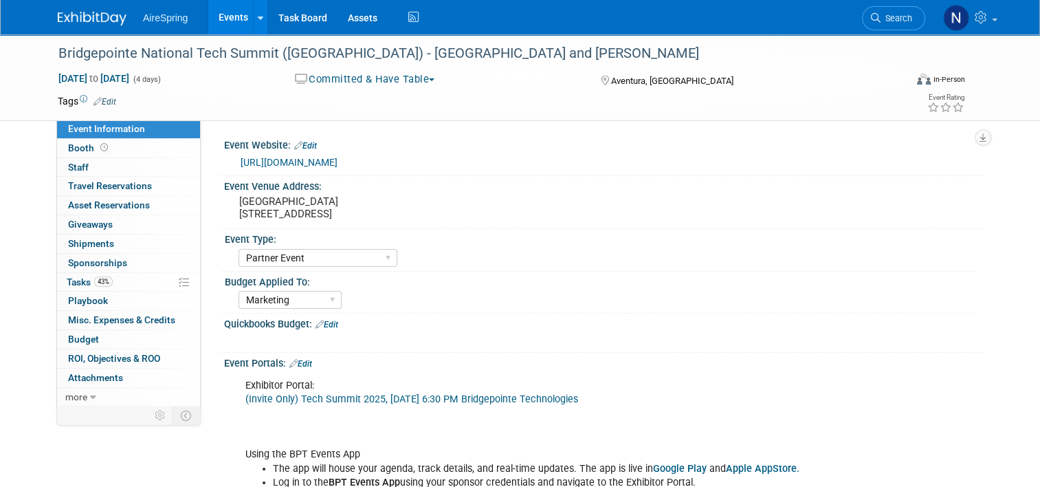
click at [337, 157] on link "[URL][DOMAIN_NAME]" at bounding box center [289, 162] width 97 height 11
click at [337, 161] on link "[URL][DOMAIN_NAME]" at bounding box center [289, 162] width 97 height 11
click at [104, 281] on link "43% Tasks 43%" at bounding box center [128, 282] width 143 height 19
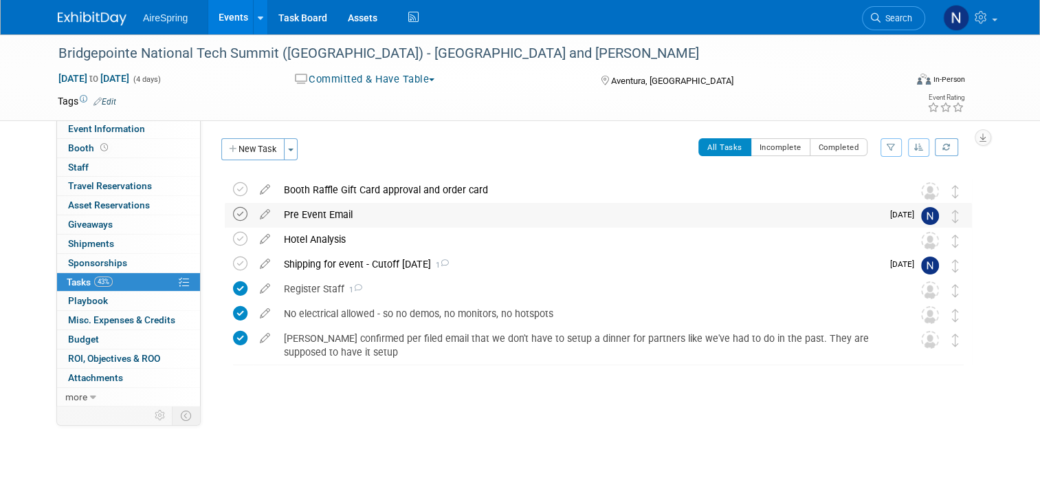
click at [233, 221] on icon at bounding box center [240, 214] width 14 height 14
click at [258, 186] on icon at bounding box center [265, 186] width 24 height 17
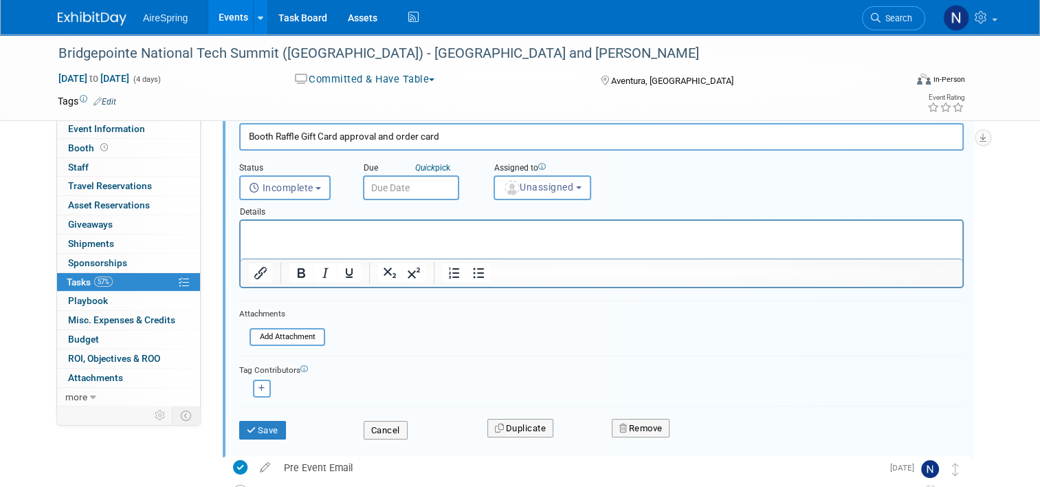
scroll to position [69, 0]
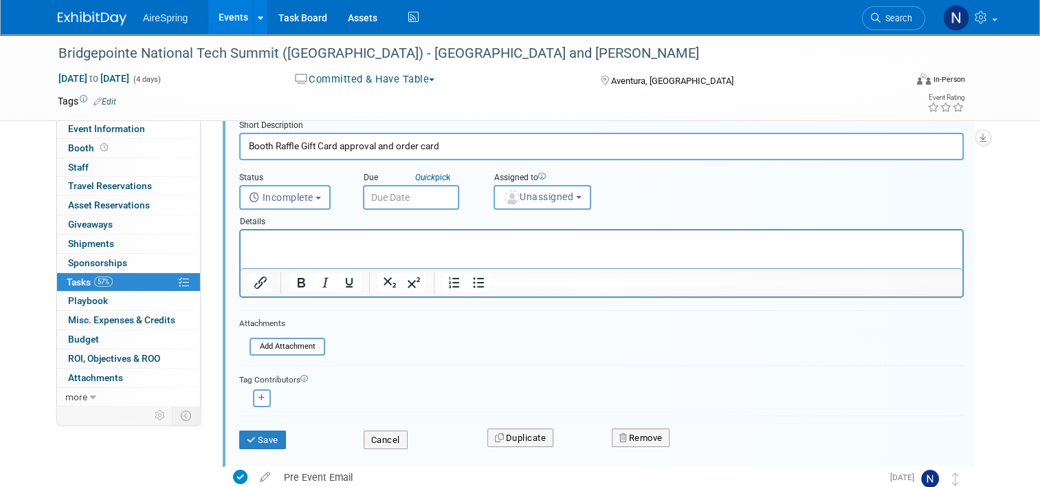
click at [377, 200] on input "text" at bounding box center [411, 197] width 96 height 25
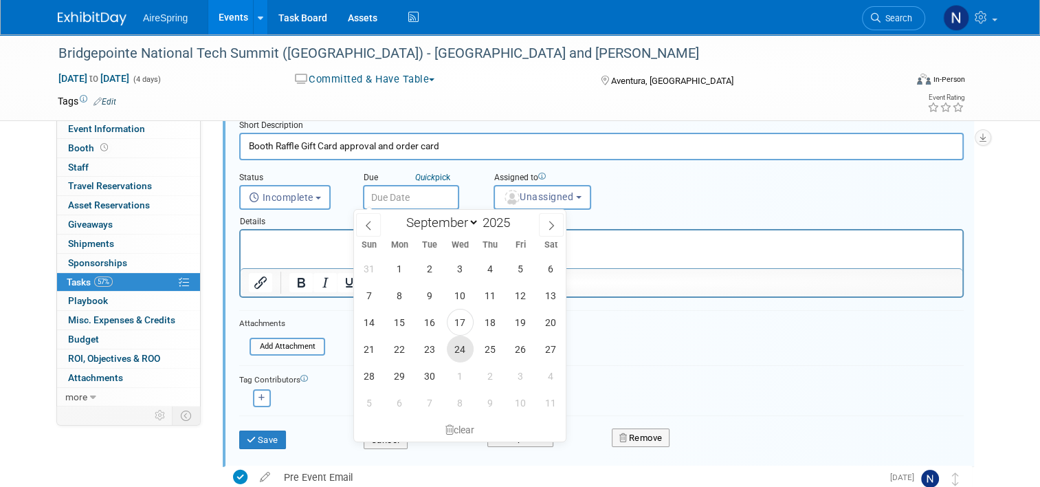
click at [465, 348] on span "24" at bounding box center [460, 348] width 27 height 27
type input "Sep 24, 2025"
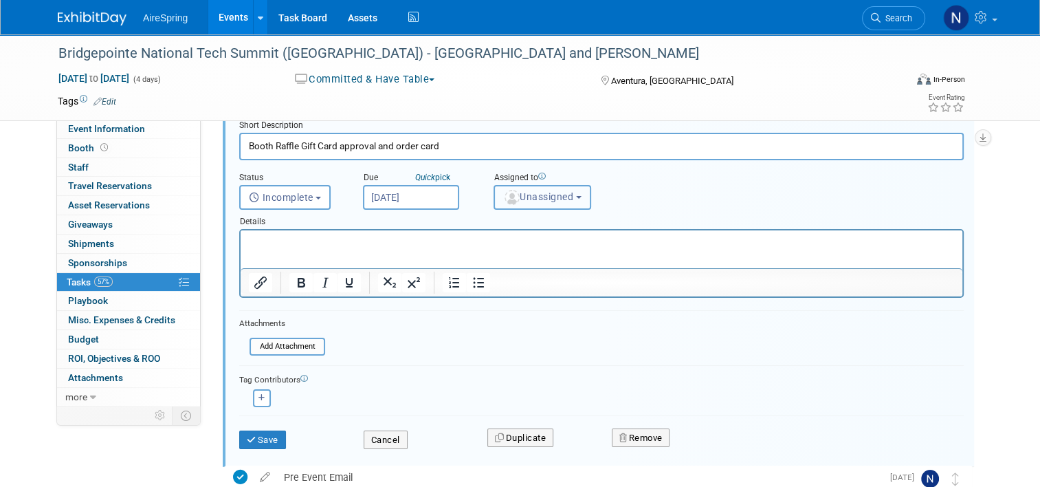
click at [562, 185] on button "Unassigned" at bounding box center [543, 197] width 98 height 25
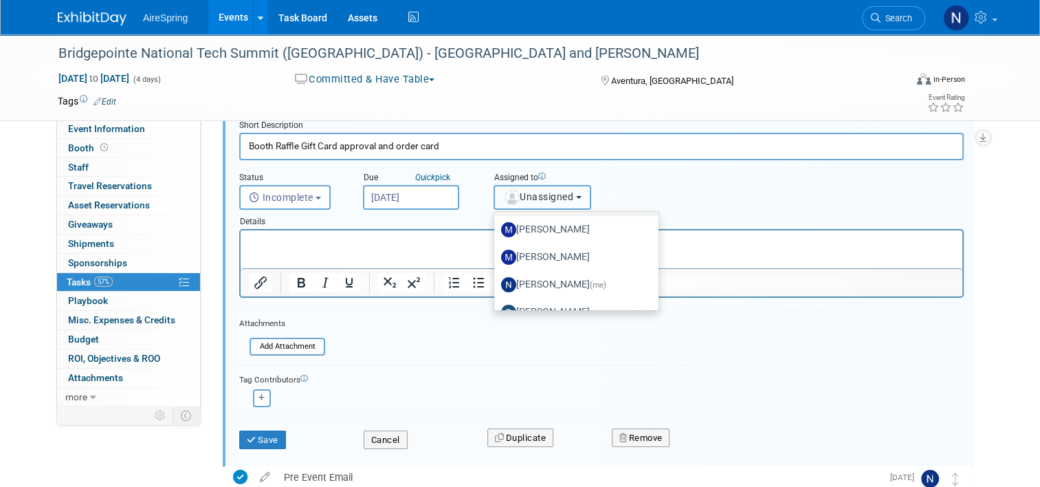
scroll to position [323, 0]
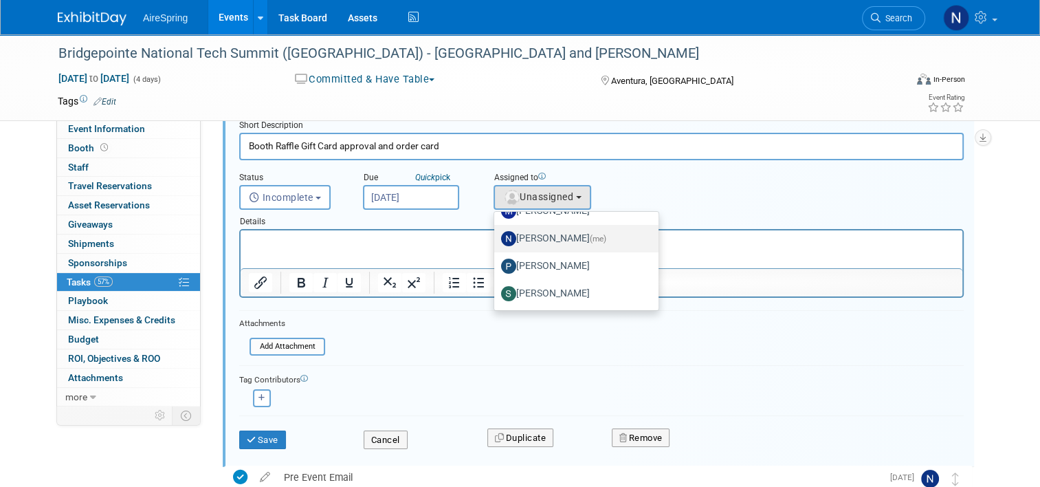
drag, startPoint x: 320, startPoint y: 4, endPoint x: 551, endPoint y: 233, distance: 325.6
click at [551, 233] on label "Natalie Pyron (me)" at bounding box center [573, 239] width 144 height 22
click at [496, 233] on input "Natalie Pyron (me)" at bounding box center [491, 236] width 9 height 9
select select "cd28445e-66c1-440e-acf2-a156ad6158df"
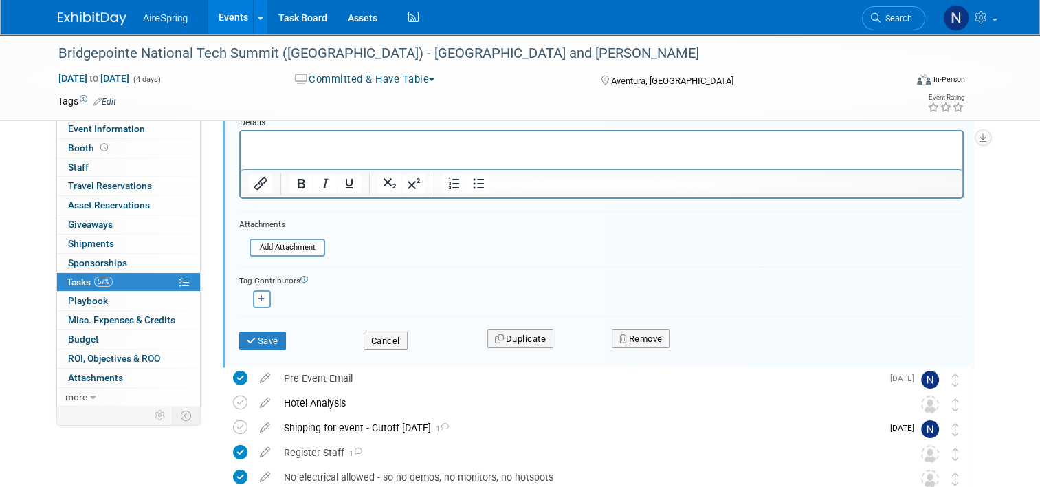
scroll to position [206, 0]
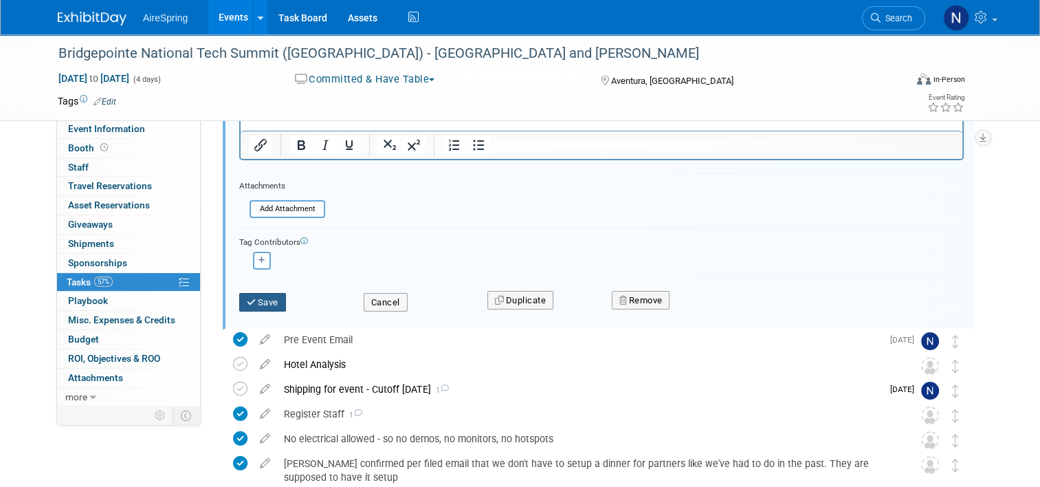
click at [261, 299] on button "Save" at bounding box center [262, 302] width 47 height 19
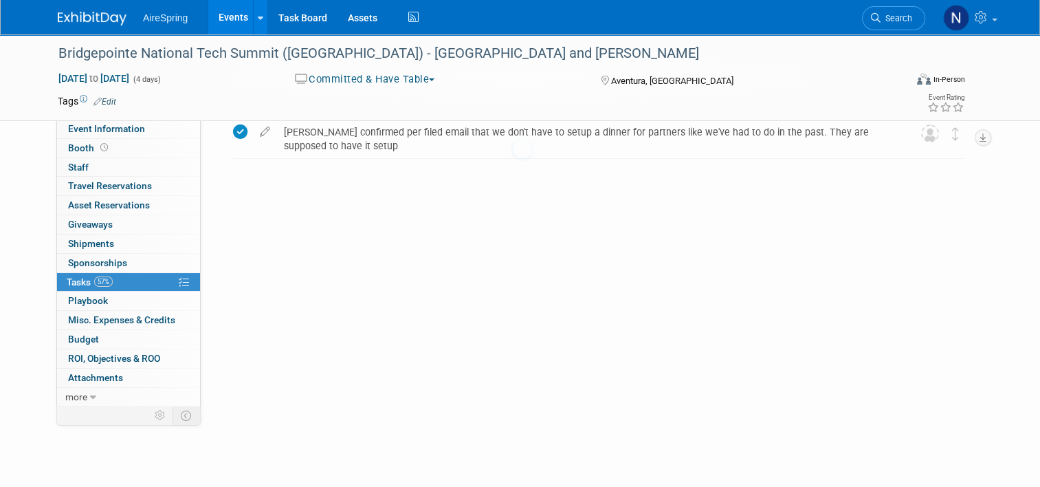
scroll to position [0, 0]
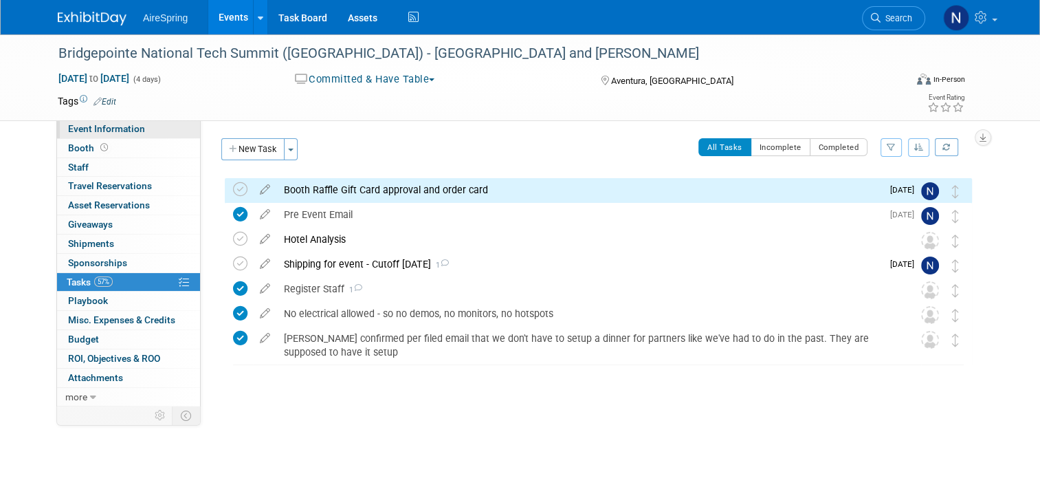
click at [122, 129] on span "Event Information" at bounding box center [106, 128] width 77 height 11
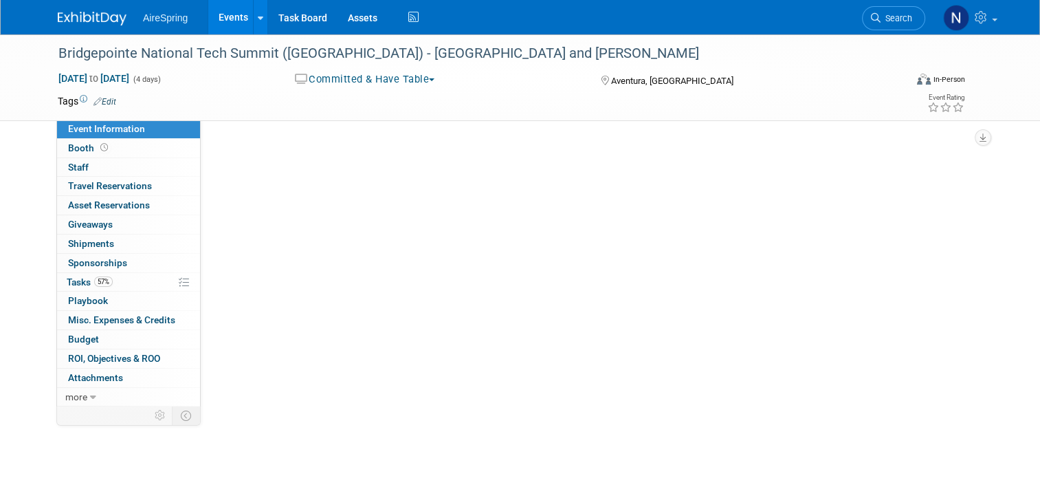
select select "Partner Event"
select select "Marketing"
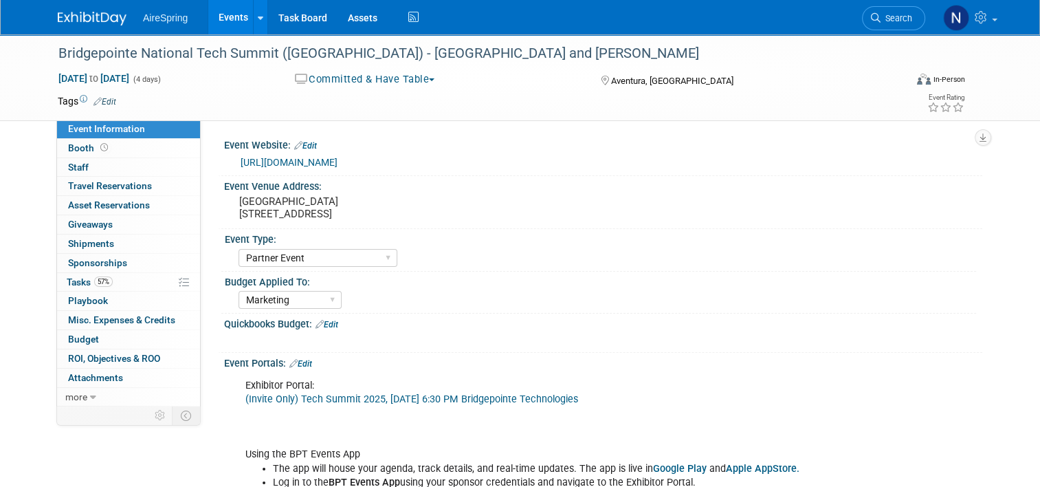
click at [236, 22] on link "Events" at bounding box center [233, 17] width 50 height 34
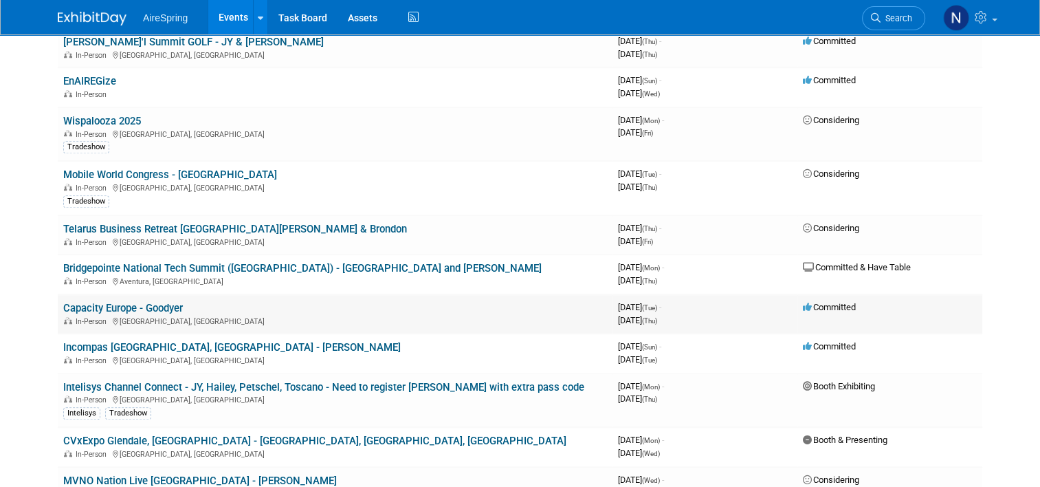
scroll to position [1306, 0]
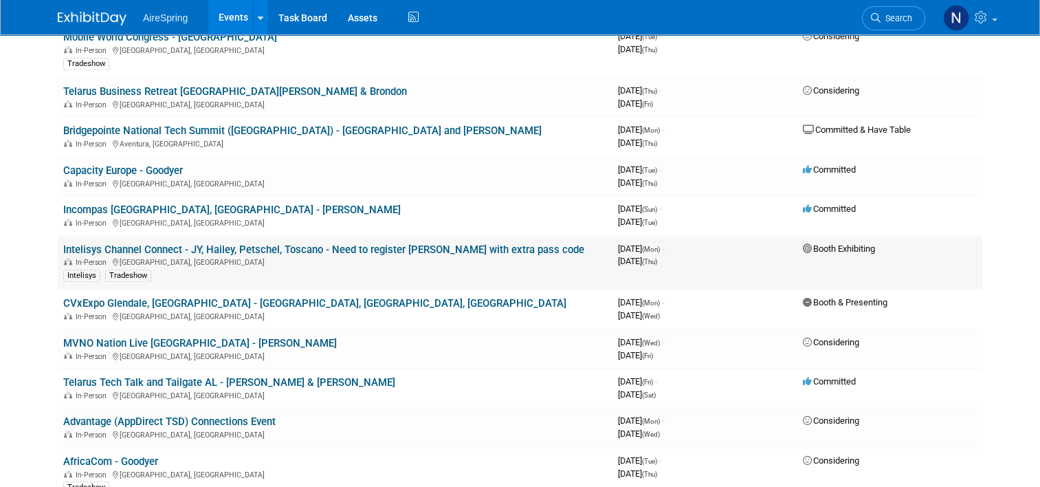
click at [340, 243] on link "Intelisys Channel Connect - JY, Hailey, Petschel, Toscano - Need to register [P…" at bounding box center [323, 249] width 521 height 12
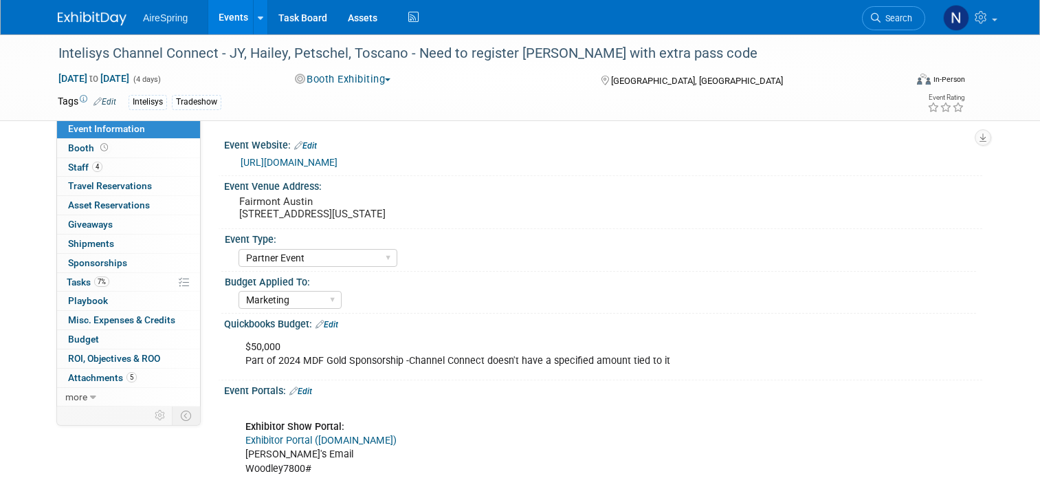
select select "Partner Event"
select select "Marketing"
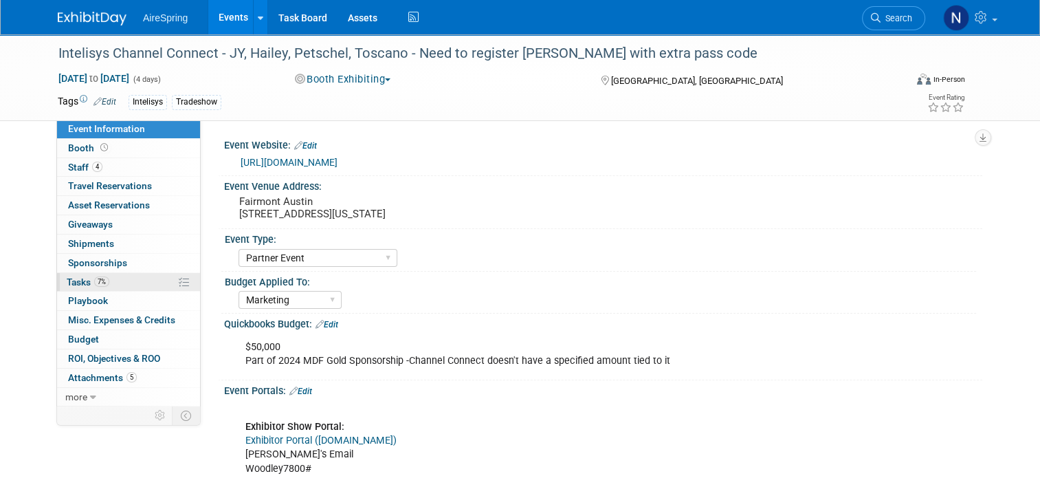
click at [57, 278] on link "7% Tasks 7%" at bounding box center [128, 282] width 143 height 19
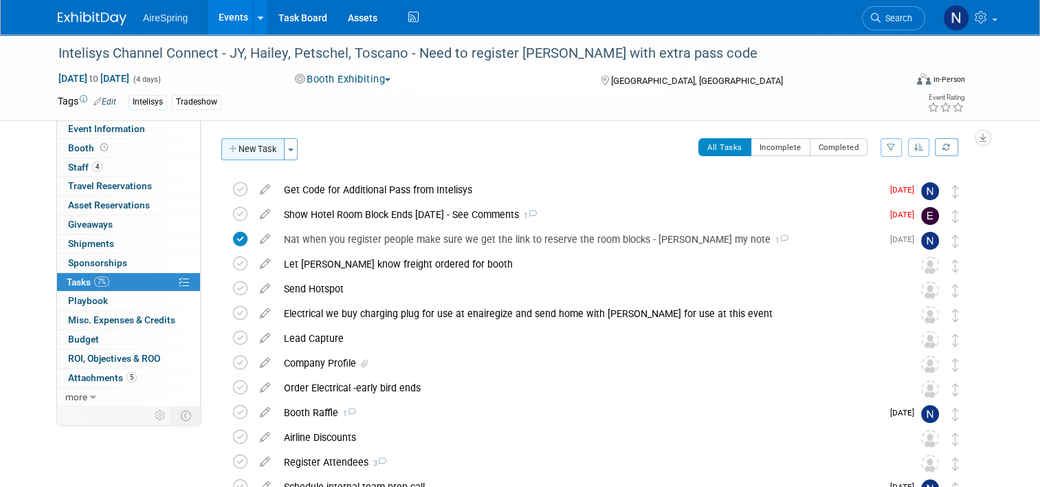
click at [242, 151] on button "New Task" at bounding box center [252, 149] width 63 height 22
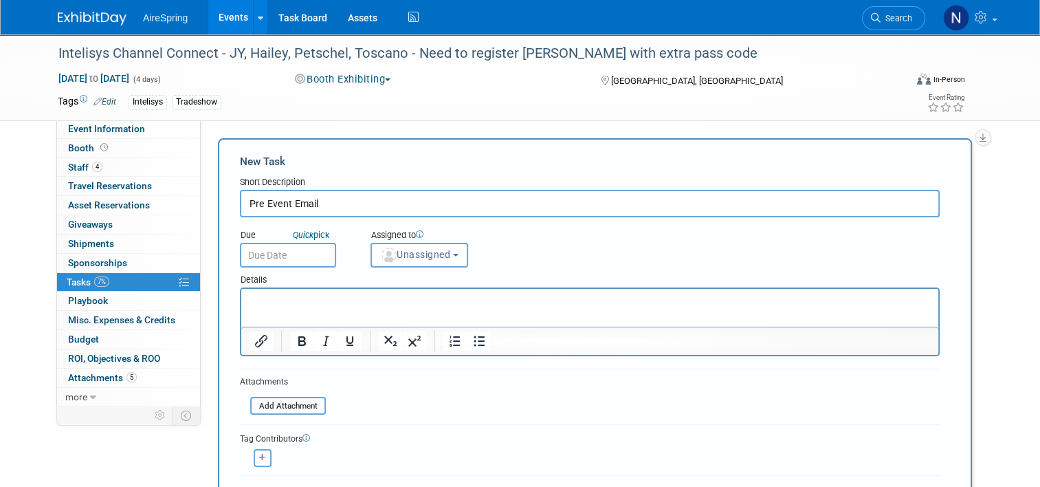
type input "Pre Event Email"
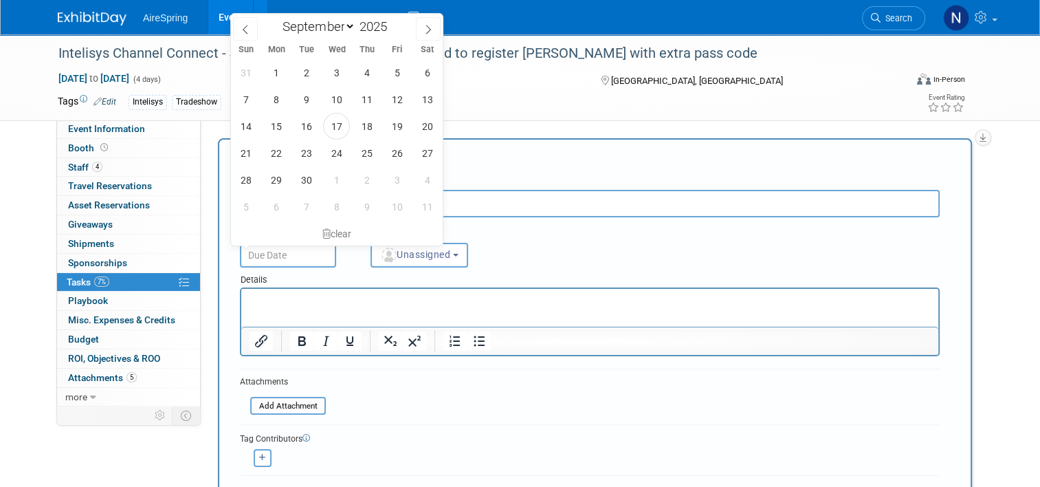
click at [264, 252] on input "text" at bounding box center [288, 255] width 96 height 25
click at [377, 177] on span "2" at bounding box center [366, 179] width 27 height 27
type input "[DATE]"
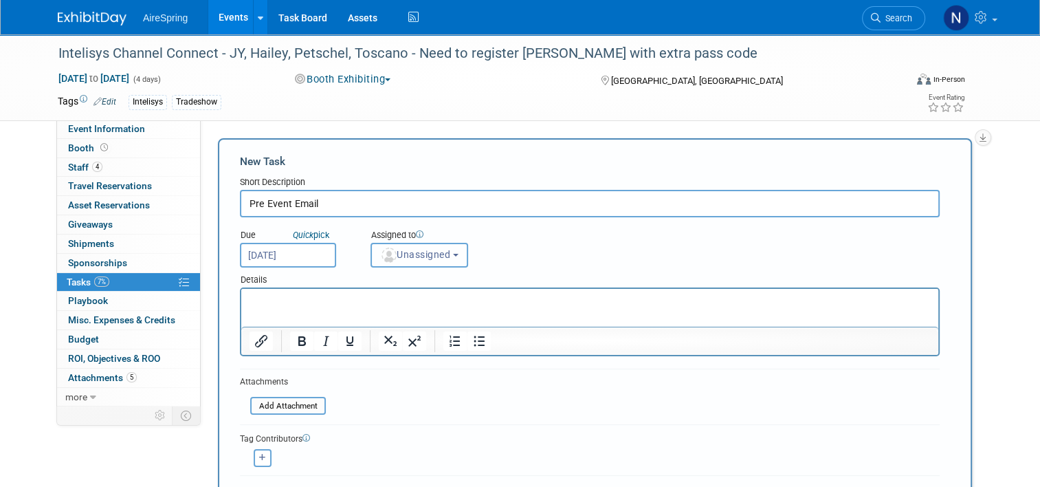
click at [408, 260] on button "Unassigned" at bounding box center [419, 255] width 98 height 25
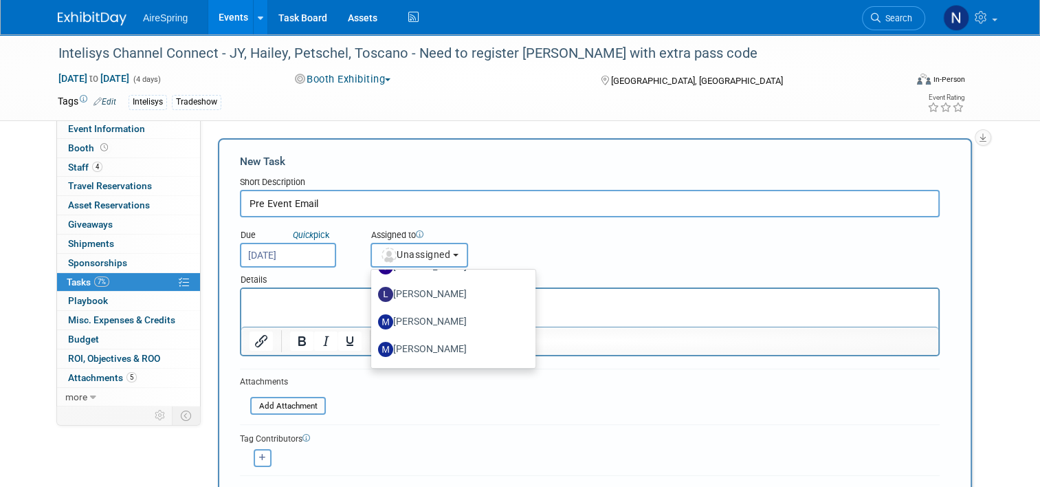
scroll to position [275, 0]
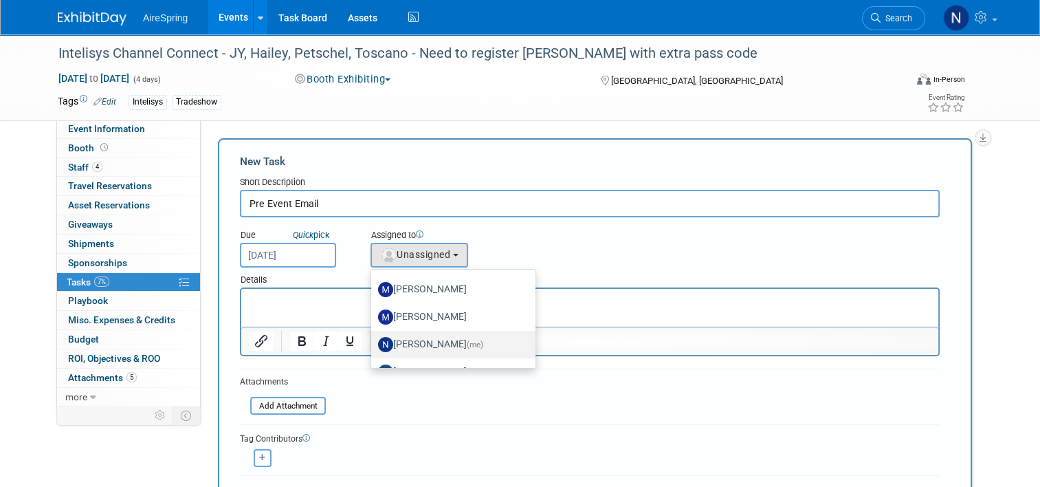
click at [432, 335] on label "[PERSON_NAME] (me)" at bounding box center [450, 344] width 144 height 22
click at [373, 338] on input "[PERSON_NAME] (me)" at bounding box center [368, 342] width 9 height 9
select select "cd28445e-66c1-440e-acf2-a156ad6158df"
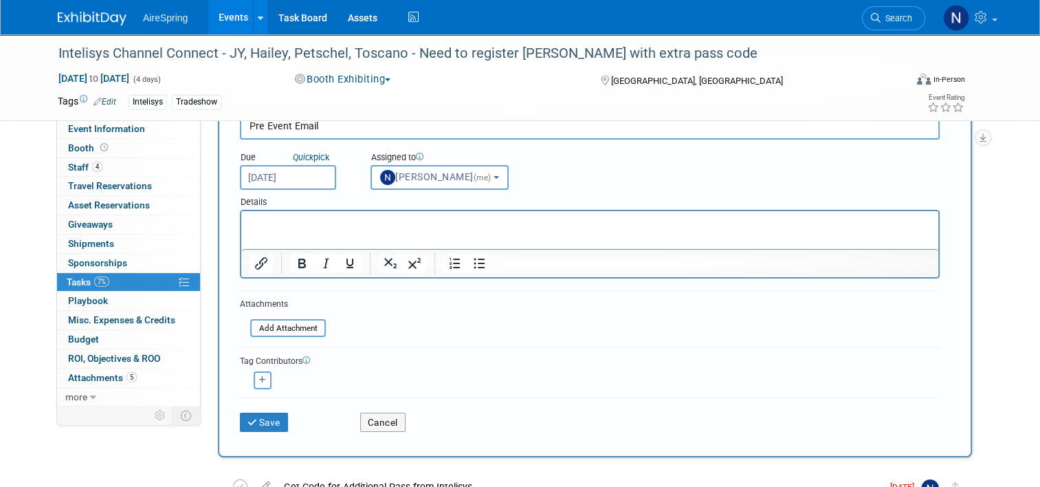
scroll to position [206, 0]
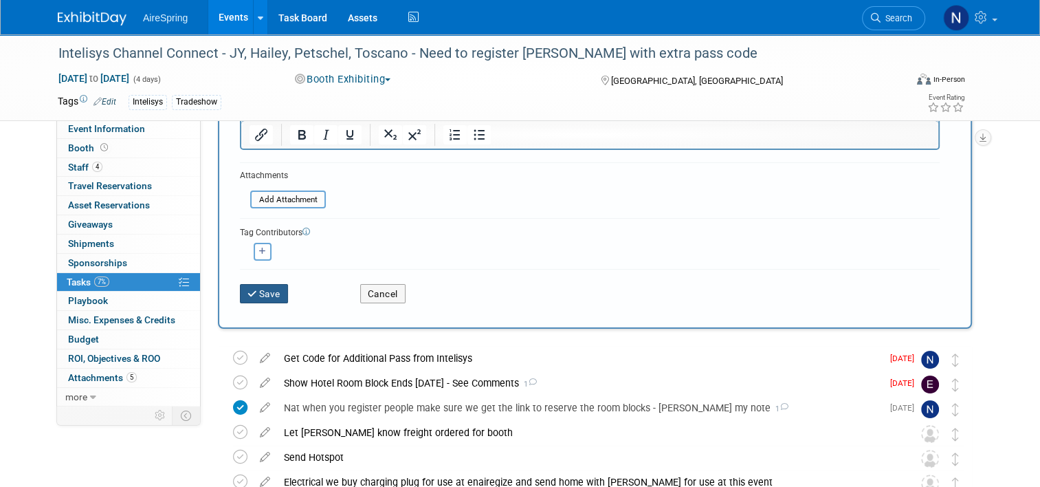
click at [274, 294] on button "Save" at bounding box center [264, 293] width 48 height 19
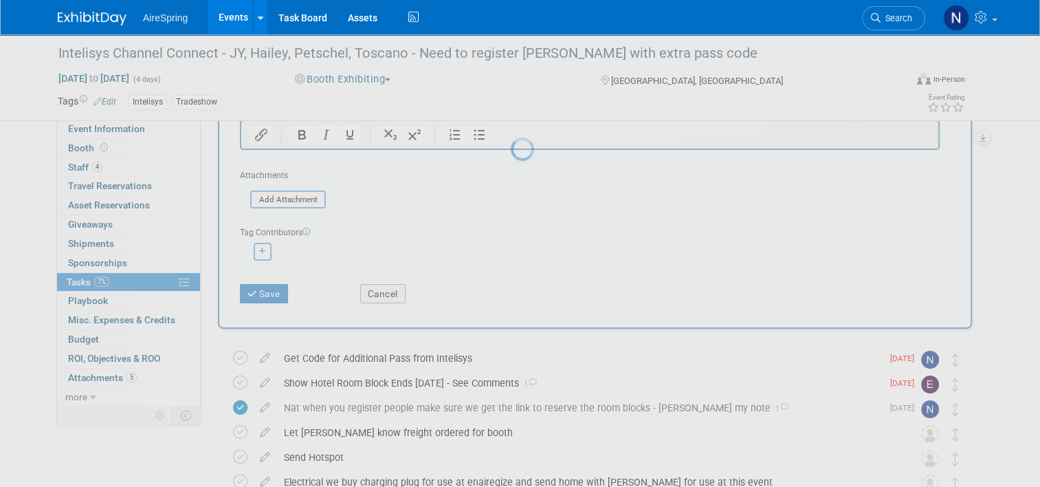
scroll to position [0, 0]
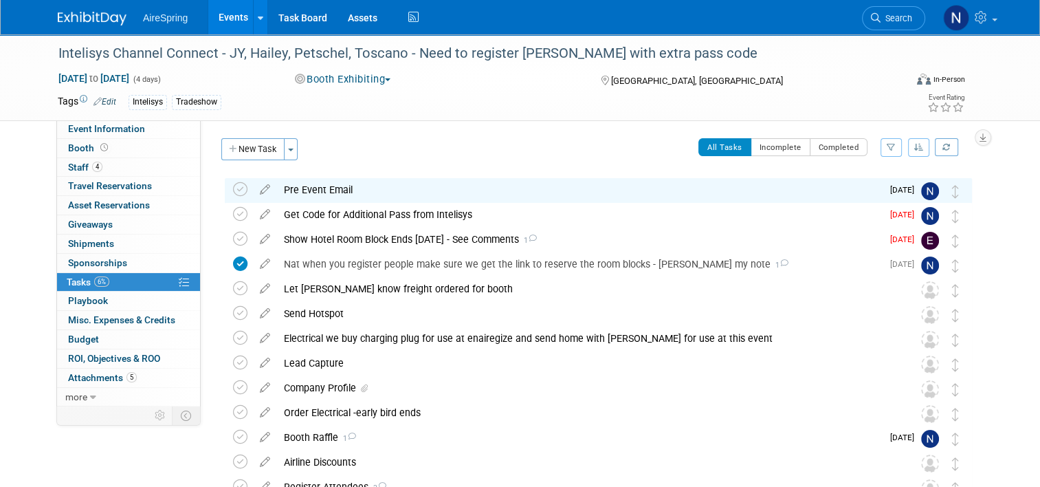
click at [337, 199] on div "Pre Event Email" at bounding box center [579, 189] width 605 height 23
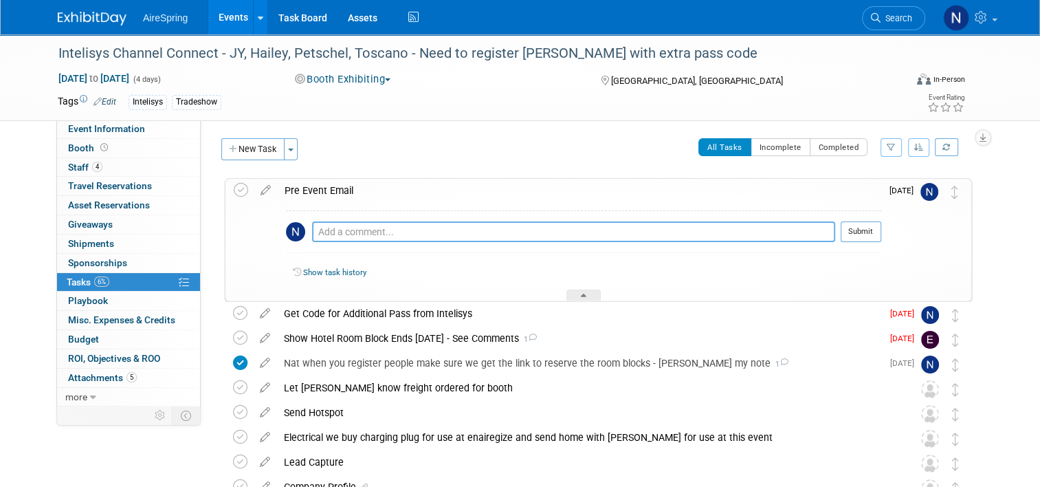
click at [390, 223] on textarea at bounding box center [573, 231] width 523 height 21
paste textarea "@seanhiggins we need to get an Intelisys Channel Connect email ready for review…"
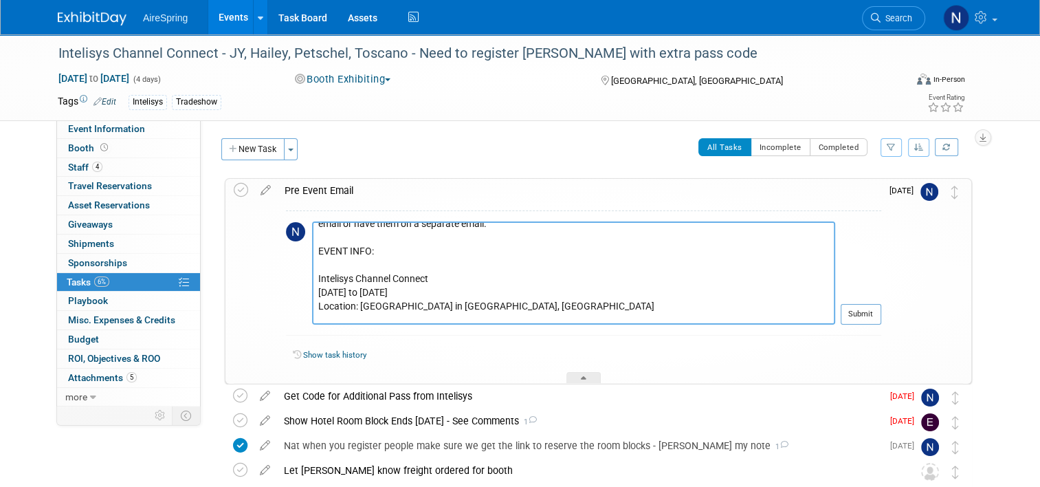
scroll to position [96, 0]
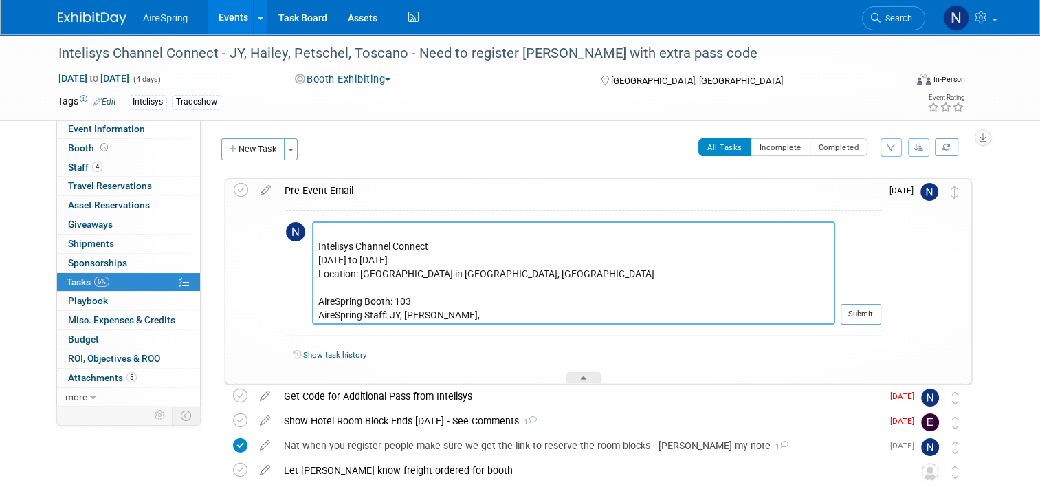
drag, startPoint x: 412, startPoint y: 260, endPoint x: 355, endPoint y: 260, distance: 57.0
click at [355, 260] on textarea "@seanhiggins we need to get an Intelisys Channel Connect email ready for review…" at bounding box center [573, 272] width 523 height 103
click at [460, 315] on textarea "@seanhiggins we need to get an Intelisys Channel Connect email ready for review…" at bounding box center [573, 272] width 523 height 103
drag, startPoint x: 531, startPoint y: 274, endPoint x: 352, endPoint y: 277, distance: 179.4
click at [352, 277] on textarea "@seanhiggins we need to get an Intelisys Channel Connect email ready for review…" at bounding box center [573, 272] width 523 height 103
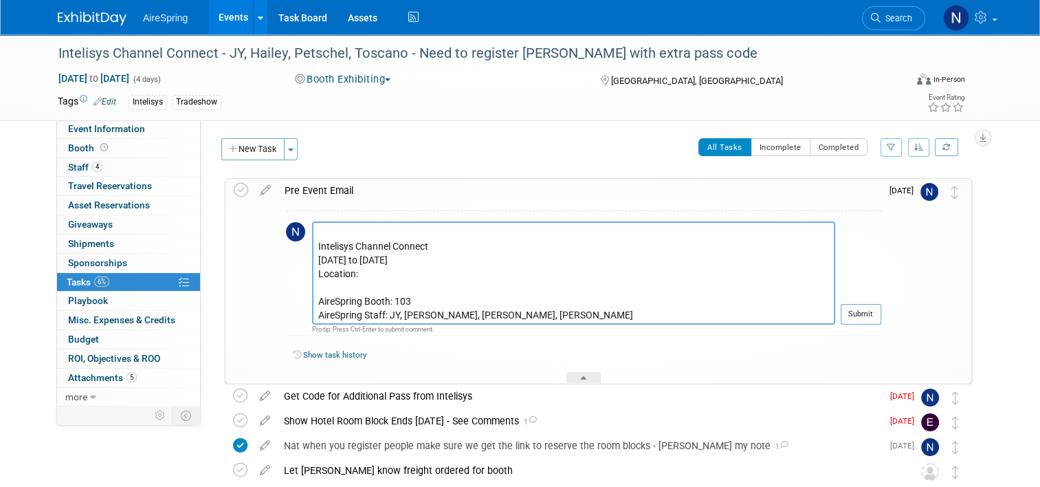
click at [410, 302] on textarea "@seanhiggins we need to get an Intelisys Channel Connect email ready for review…" at bounding box center [573, 272] width 523 height 103
drag, startPoint x: 410, startPoint y: 301, endPoint x: 390, endPoint y: 298, distance: 19.4
click at [390, 298] on textarea "@seanhiggins we need to get an Intelisys Channel Connect email ready for review…" at bounding box center [573, 272] width 523 height 103
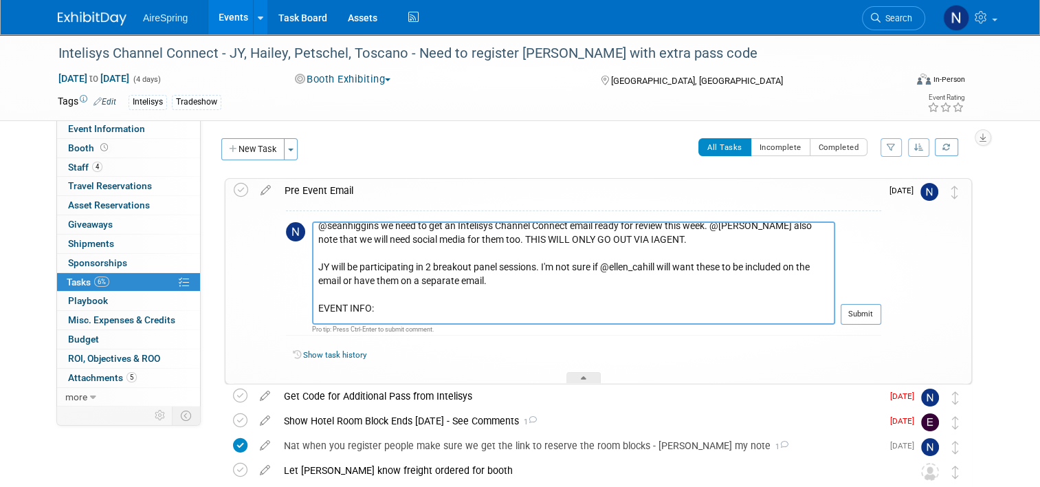
scroll to position [0, 0]
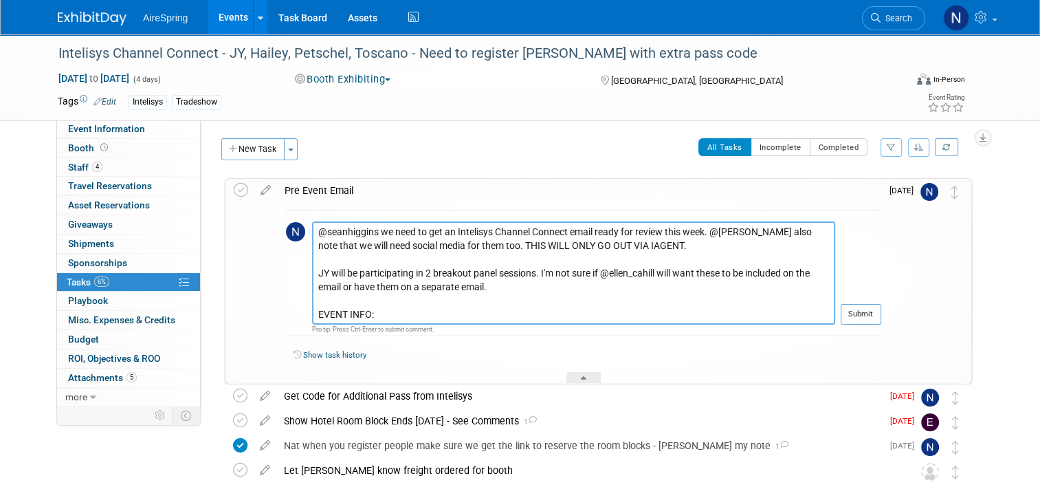
drag, startPoint x: 491, startPoint y: 283, endPoint x: 355, endPoint y: 265, distance: 138.0
click at [355, 265] on textarea "@seanhiggins we need to get an Intelisys Channel Connect email ready for review…" at bounding box center [573, 272] width 523 height 103
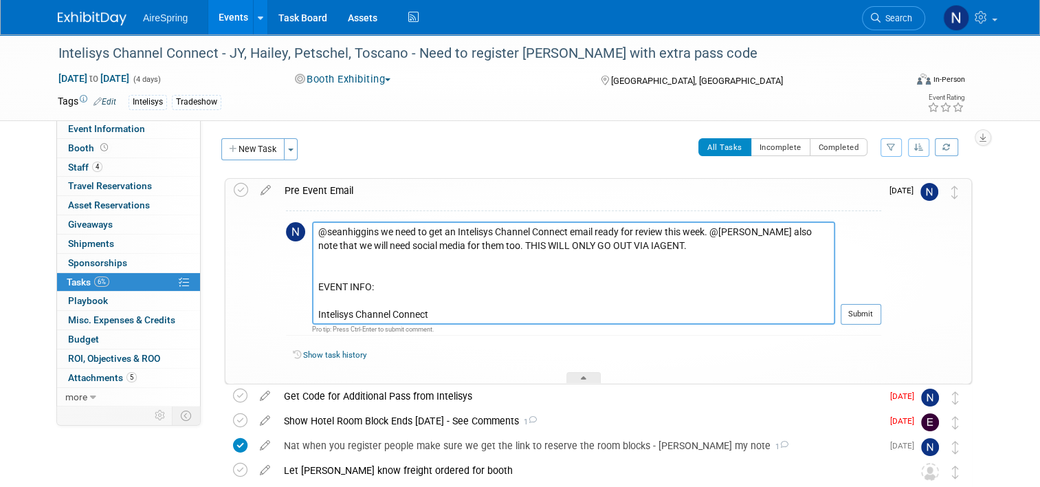
drag, startPoint x: 699, startPoint y: 231, endPoint x: 610, endPoint y: 230, distance: 88.7
click at [610, 230] on textarea "@seanhiggins we need to get an Intelisys Channel Connect email ready for review…" at bounding box center [573, 272] width 523 height 103
drag, startPoint x: 397, startPoint y: 242, endPoint x: 616, endPoint y: 236, distance: 219.3
click at [616, 236] on textarea "@seanhiggins we need to get an Intelisys Channel Connect email ready. @[PERSON_…" at bounding box center [573, 272] width 523 height 103
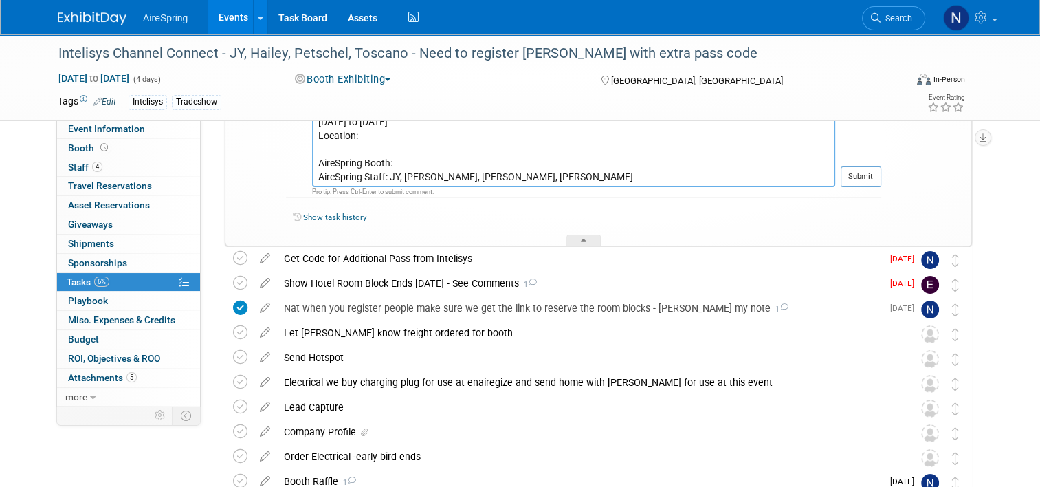
scroll to position [79, 0]
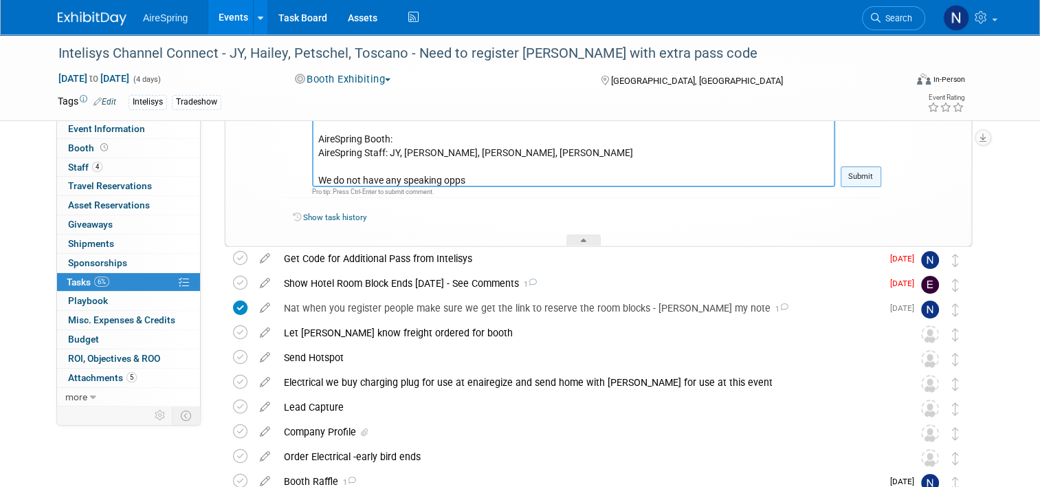
type textarea "@seanhiggins we need to get an Intelisys Channel Connect email ready. THIS WILL…"
click at [881, 179] on button "Submit" at bounding box center [861, 176] width 41 height 21
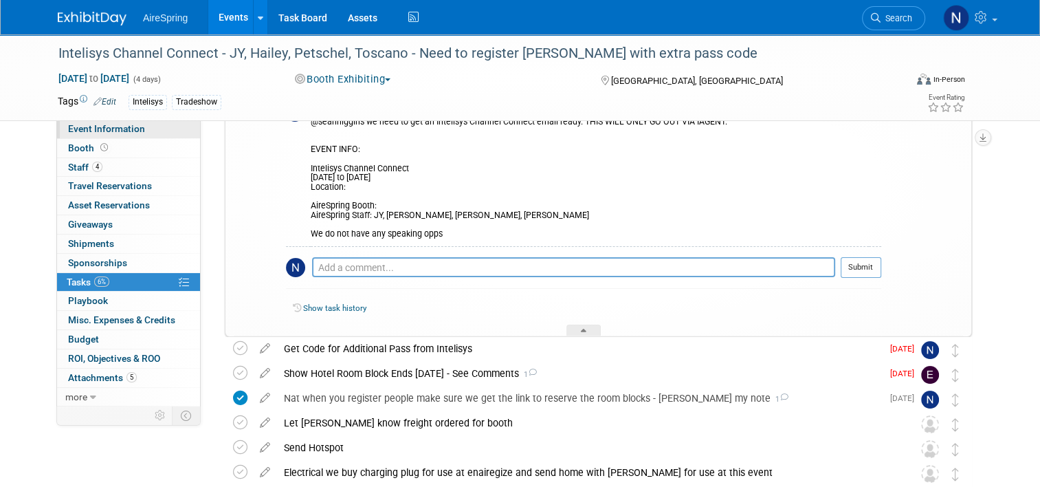
click at [146, 136] on link "Event Information" at bounding box center [128, 129] width 143 height 19
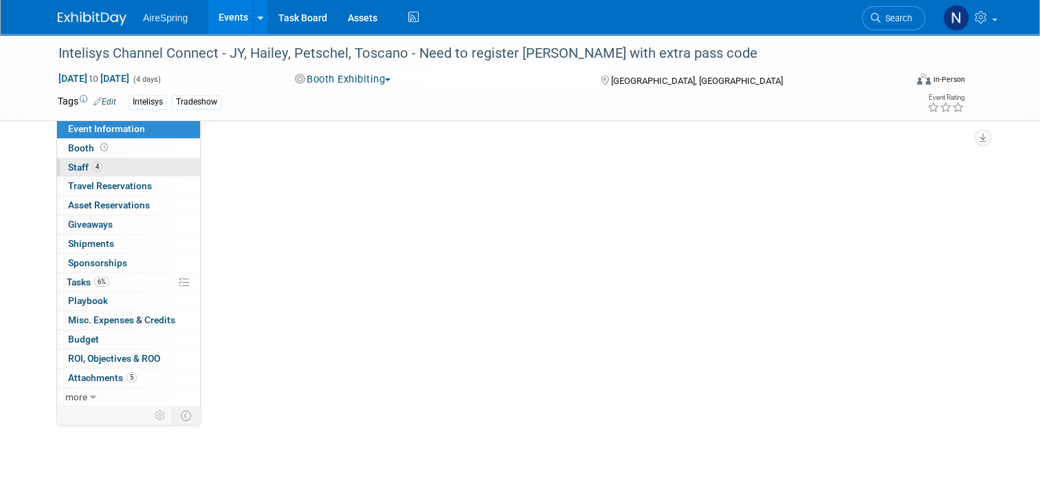
select select "Partner Event"
select select "Marketing"
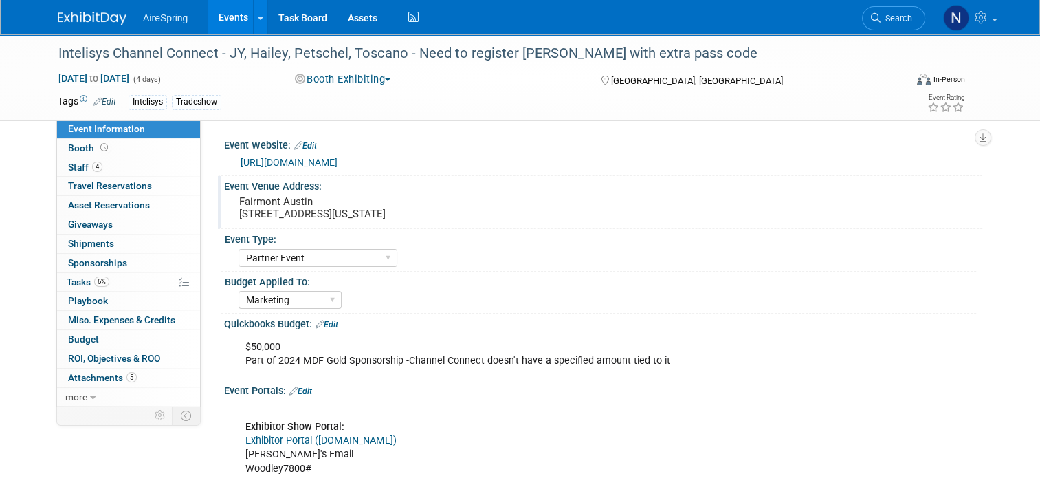
click at [346, 218] on pre "Fairmont Austin [STREET_ADDRESS][US_STATE]" at bounding box center [382, 207] width 286 height 25
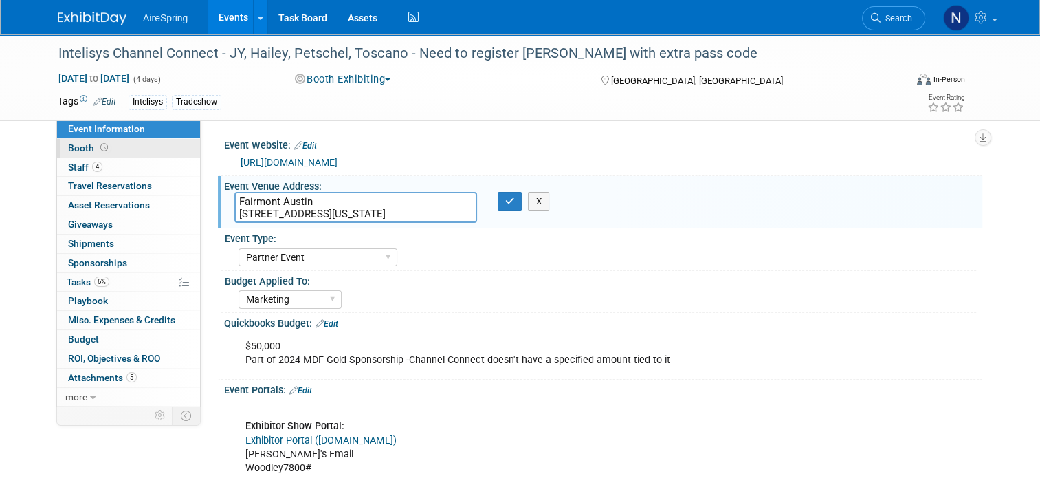
click at [142, 153] on link "Booth" at bounding box center [128, 148] width 143 height 19
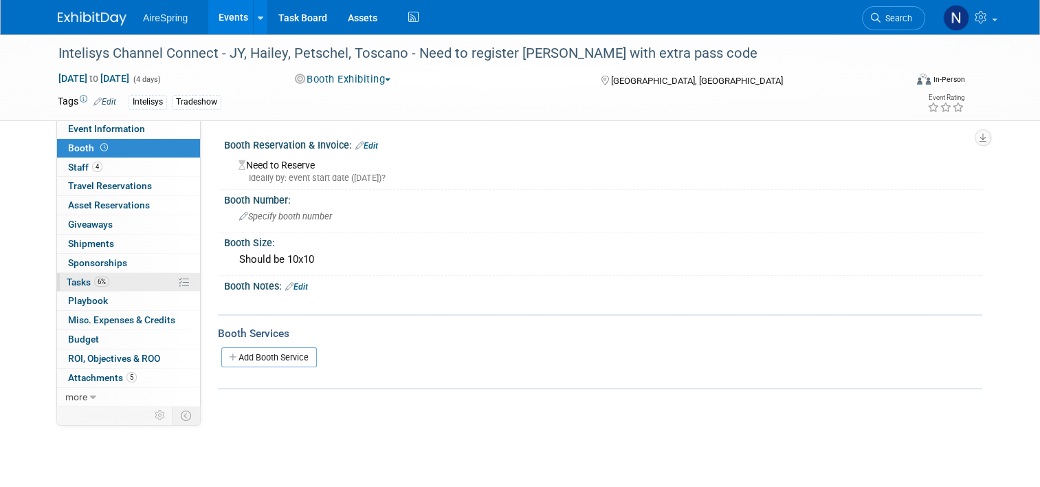
click at [150, 283] on link "6% Tasks 6%" at bounding box center [128, 282] width 143 height 19
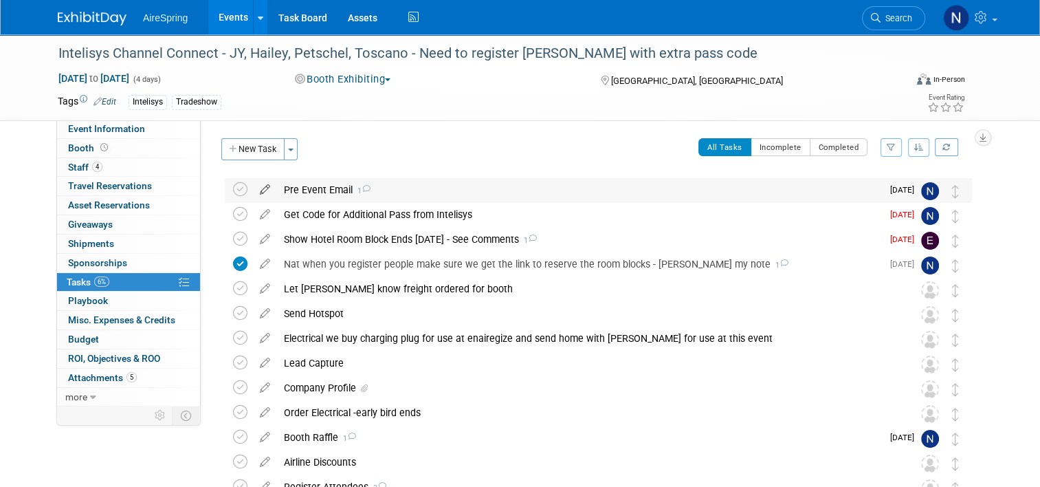
click at [253, 190] on icon at bounding box center [265, 186] width 24 height 17
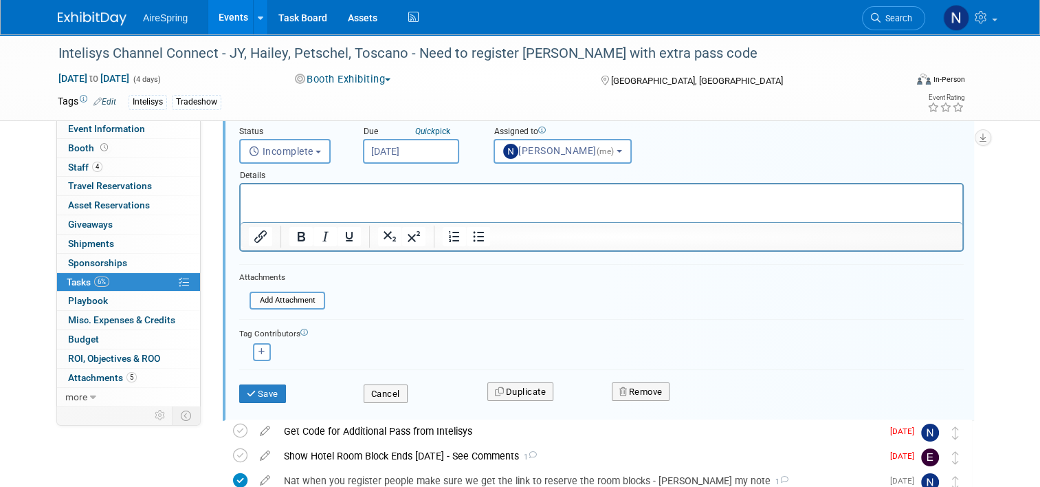
scroll to position [206, 0]
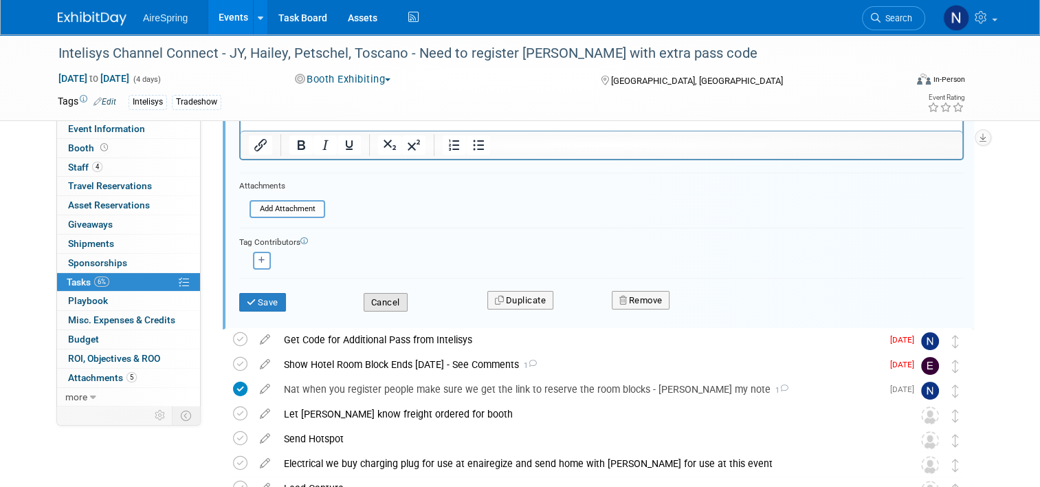
click at [375, 296] on button "Cancel" at bounding box center [386, 302] width 44 height 19
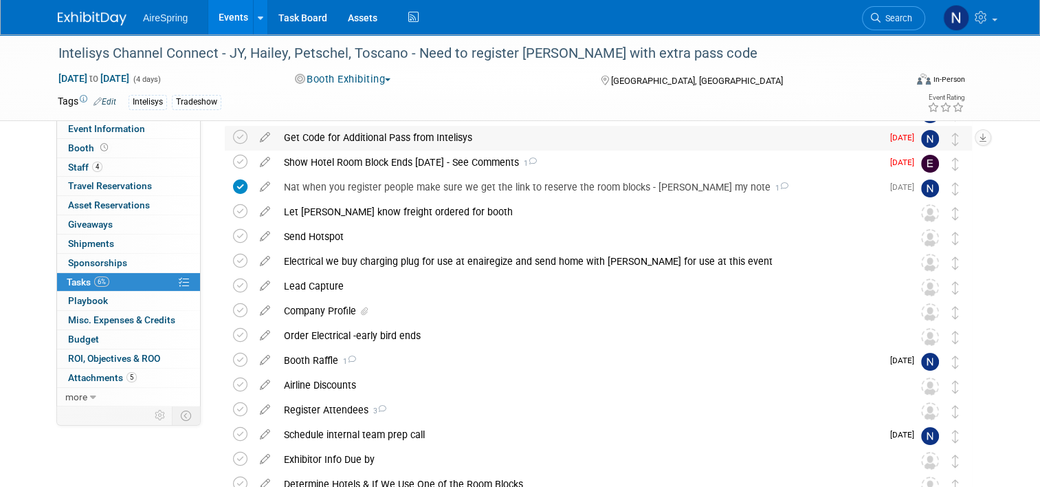
scroll to position [0, 0]
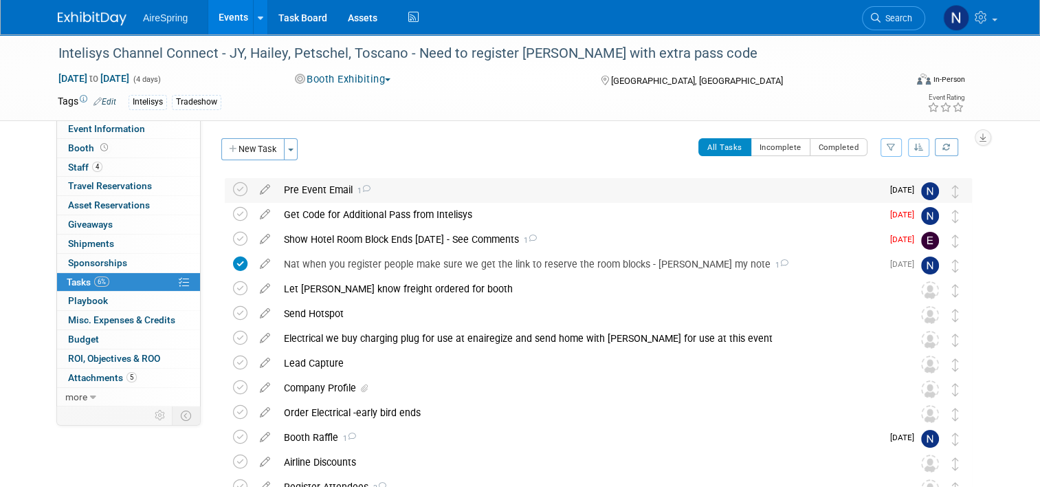
click at [465, 192] on div "Pre Event Email 1" at bounding box center [579, 189] width 605 height 23
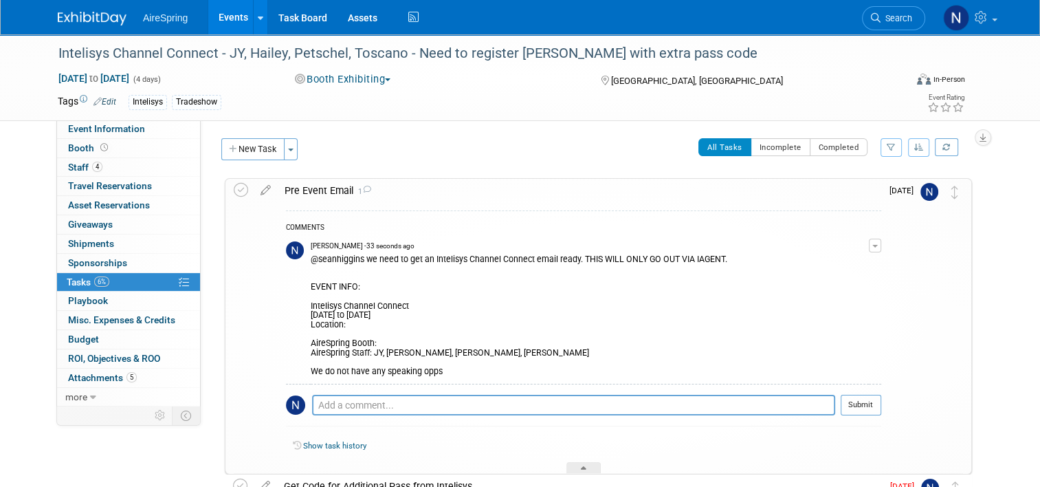
click at [878, 245] on span "button" at bounding box center [874, 246] width 5 height 3
click at [822, 259] on link "Edit Comment" at bounding box center [826, 265] width 109 height 19
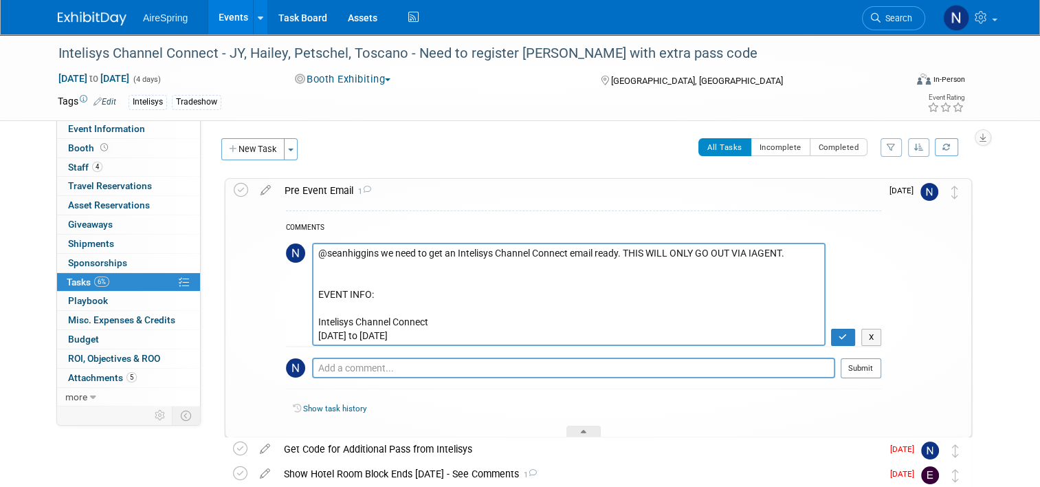
click at [414, 329] on textarea "@seanhiggins we need to get an Intelisys Channel Connect email ready. THIS WILL…" at bounding box center [568, 294] width 513 height 103
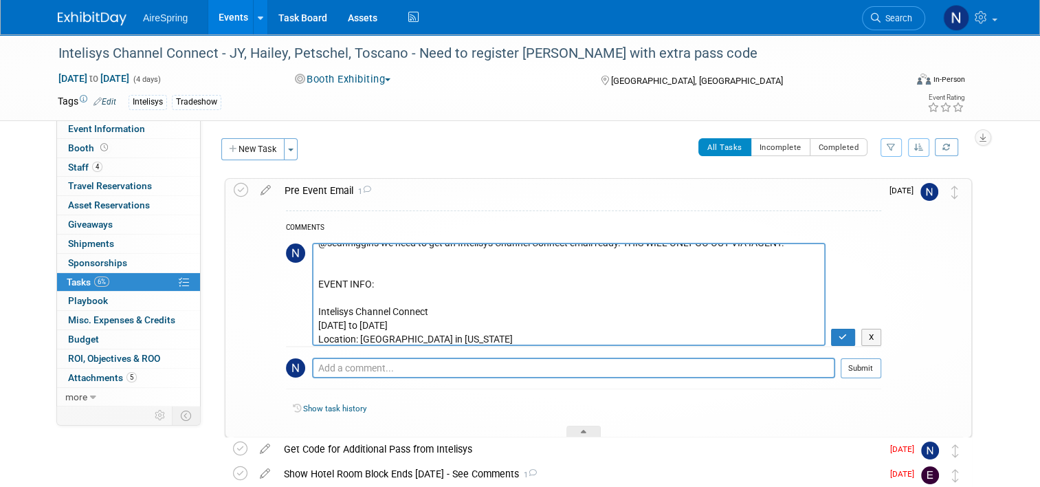
click at [385, 263] on textarea "@seanhiggins we need to get an Intelisys Channel Connect email ready. THIS WILL…" at bounding box center [568, 294] width 513 height 103
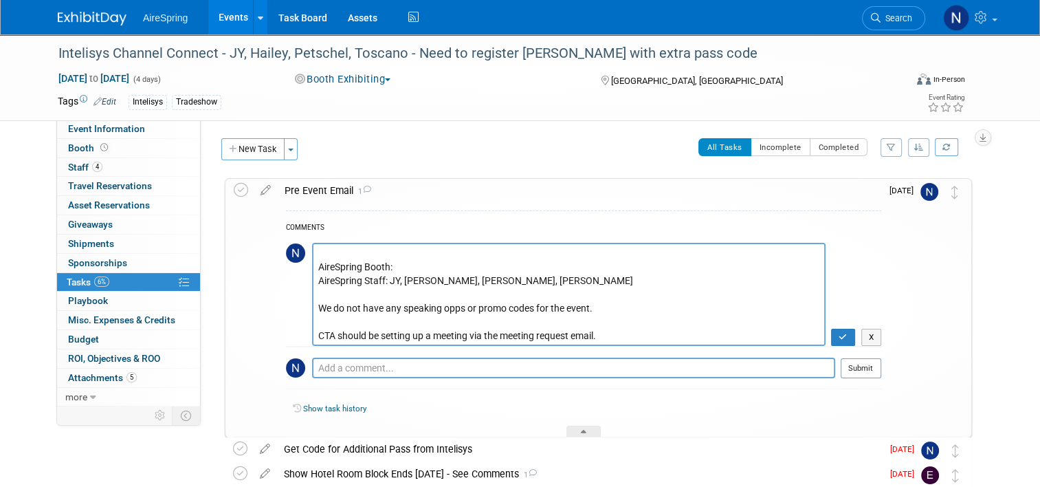
scroll to position [120, 0]
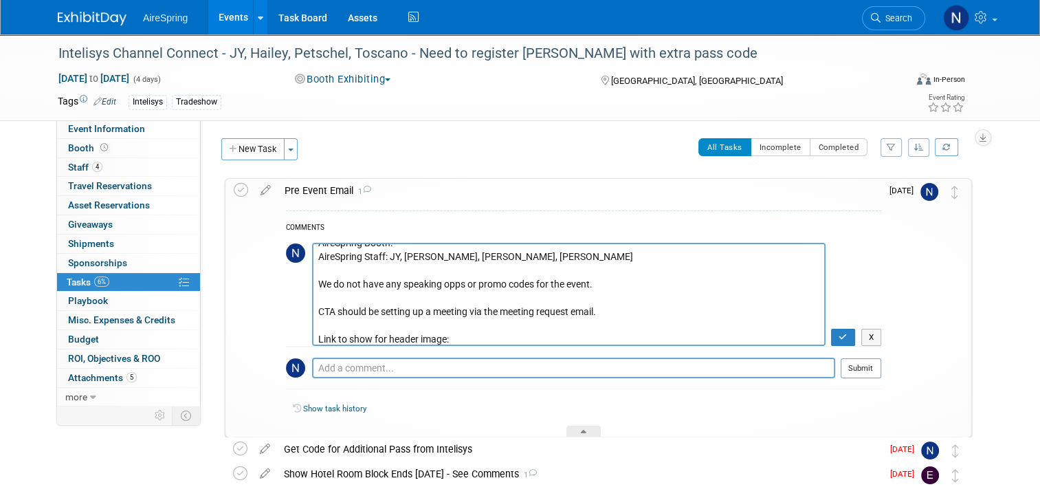
type textarea "@seanhiggins we need to get an Intelisys Channel Connect email ready. THIS WILL…"
click at [847, 335] on icon "button" at bounding box center [843, 337] width 9 height 8
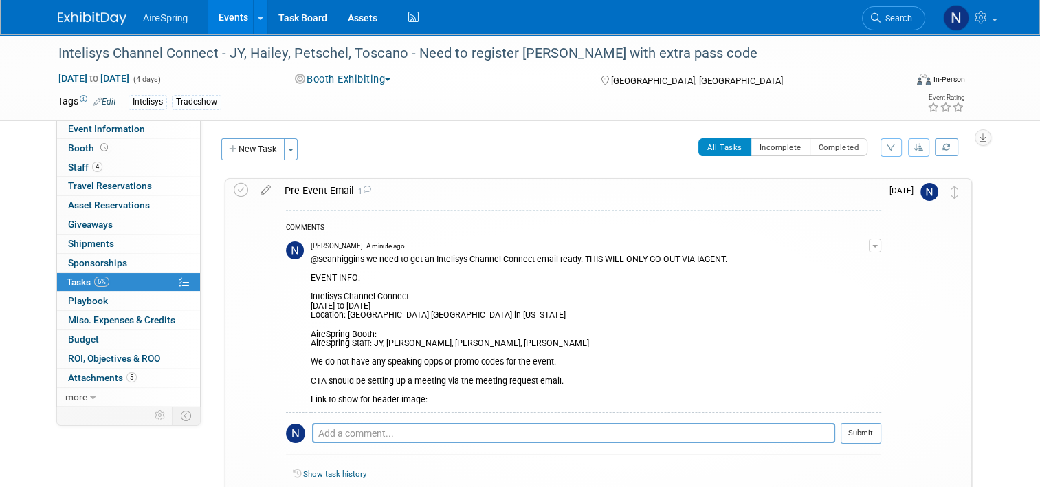
click at [881, 244] on button "button" at bounding box center [875, 246] width 12 height 14
click at [863, 261] on link "Edit Comment" at bounding box center [826, 265] width 109 height 19
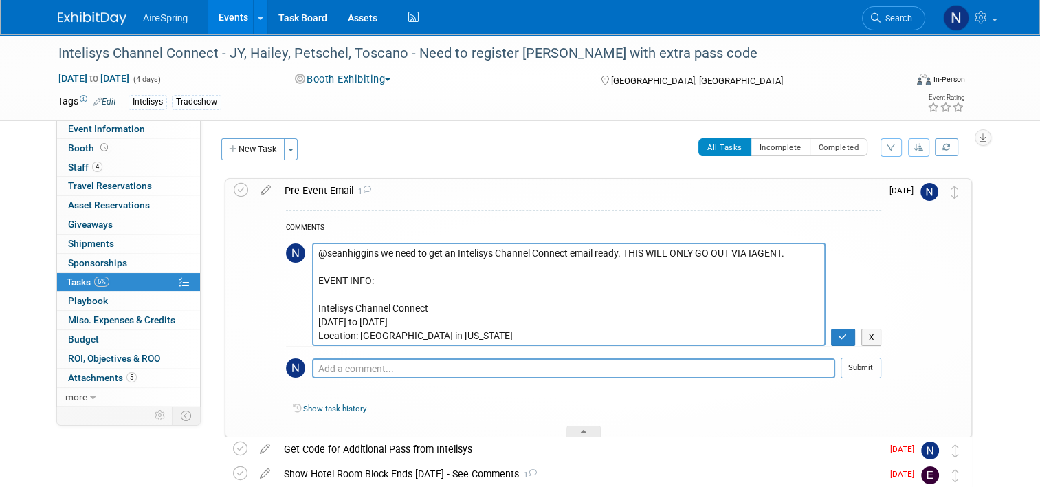
drag, startPoint x: 371, startPoint y: 249, endPoint x: 252, endPoint y: 232, distance: 120.8
click at [265, 247] on tr "Pre Event Email 1 COMMENTS X" at bounding box center [598, 308] width 729 height 258
type textarea "we need to get an Intelisys Channel Connect email ready. THIS WILL ONLY GO OUT …"
click at [844, 343] on button "button" at bounding box center [843, 338] width 24 height 18
